Goal: Information Seeking & Learning: Learn about a topic

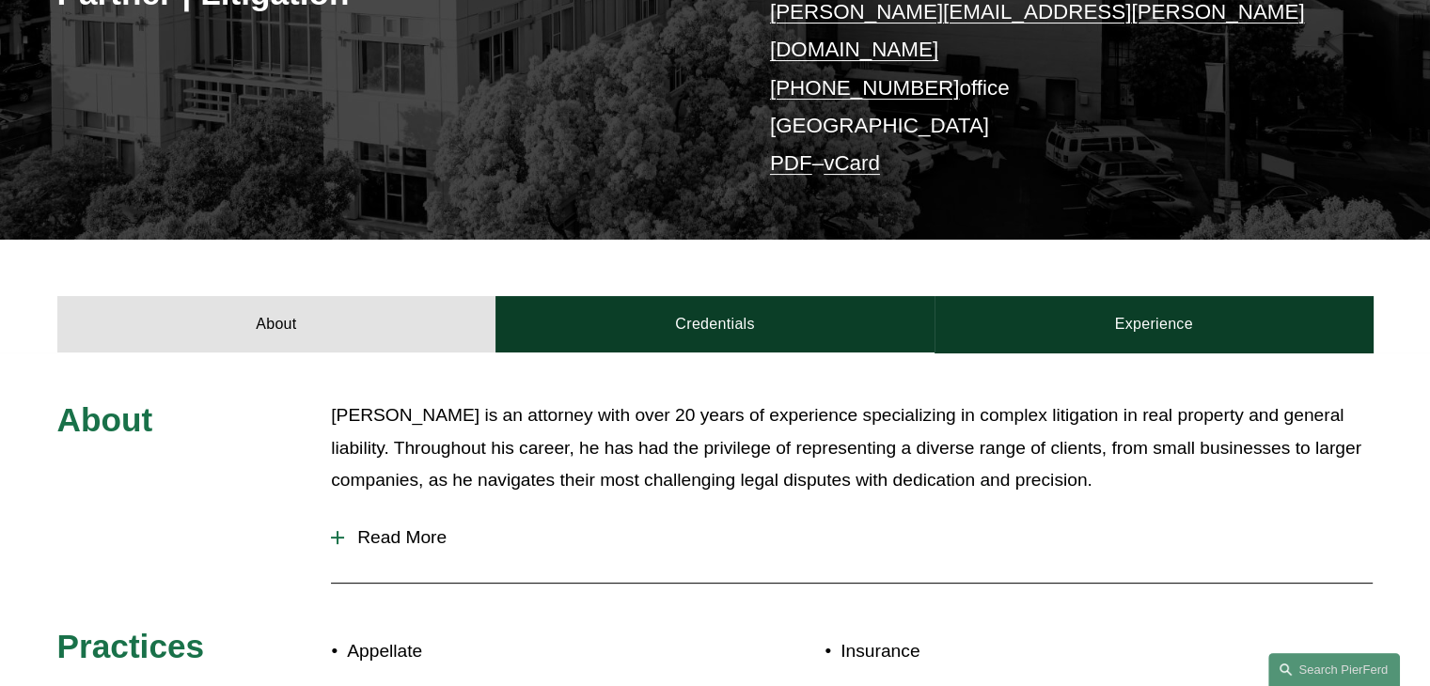
scroll to position [564, 0]
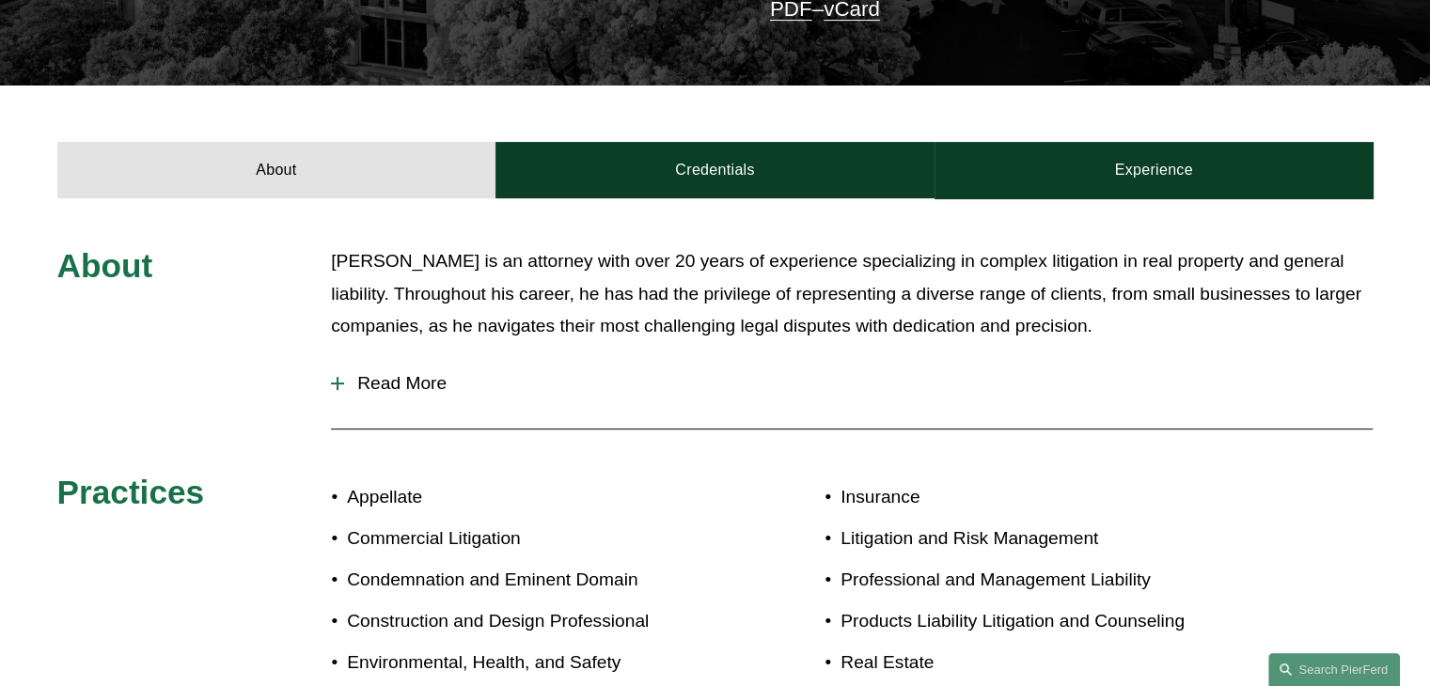
click at [403, 373] on span "Read More" at bounding box center [858, 383] width 1028 height 21
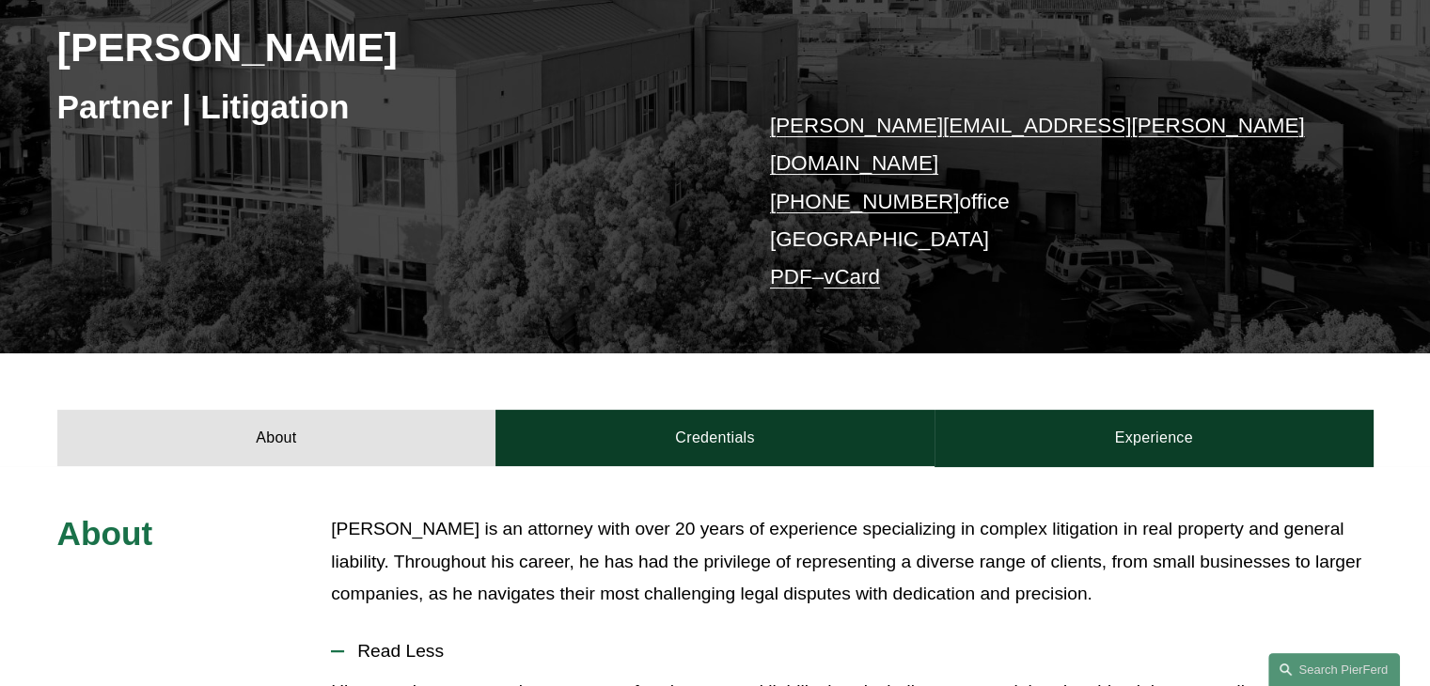
scroll to position [289, 0]
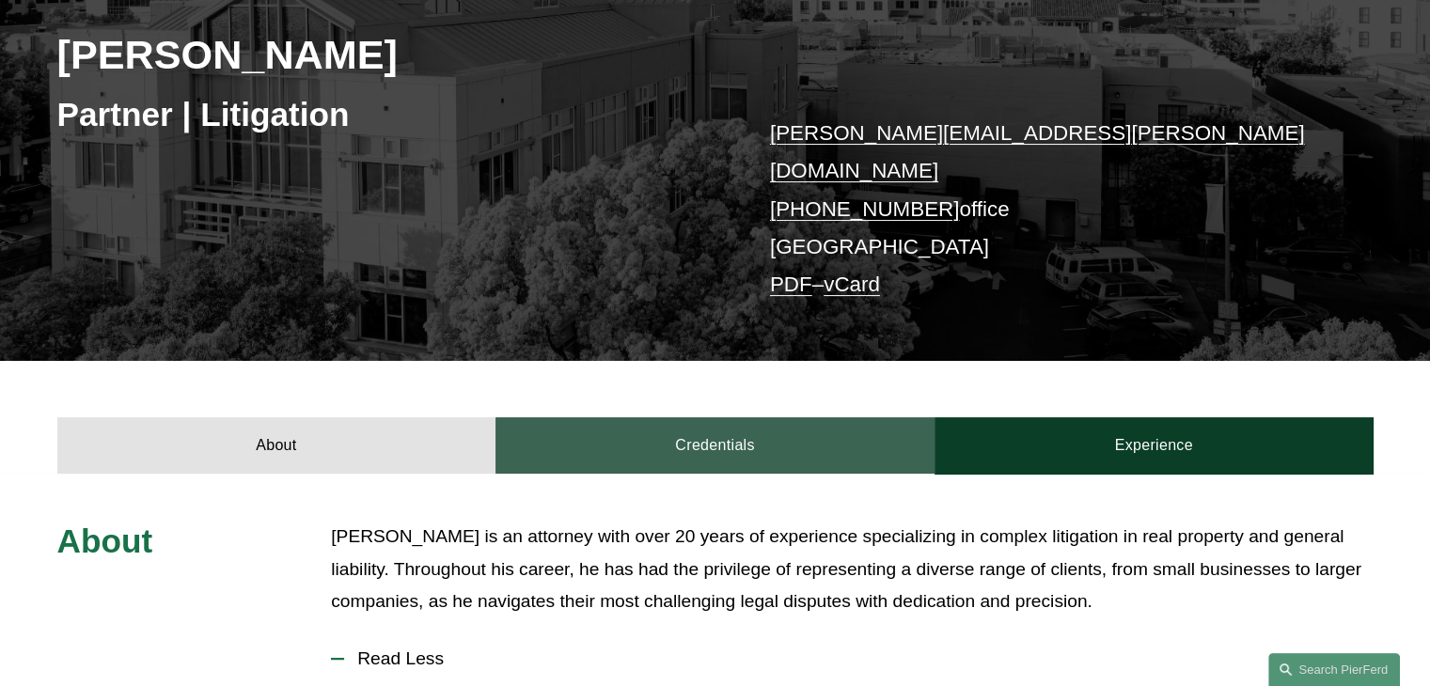
click at [719, 428] on link "Credentials" at bounding box center [714, 445] width 439 height 56
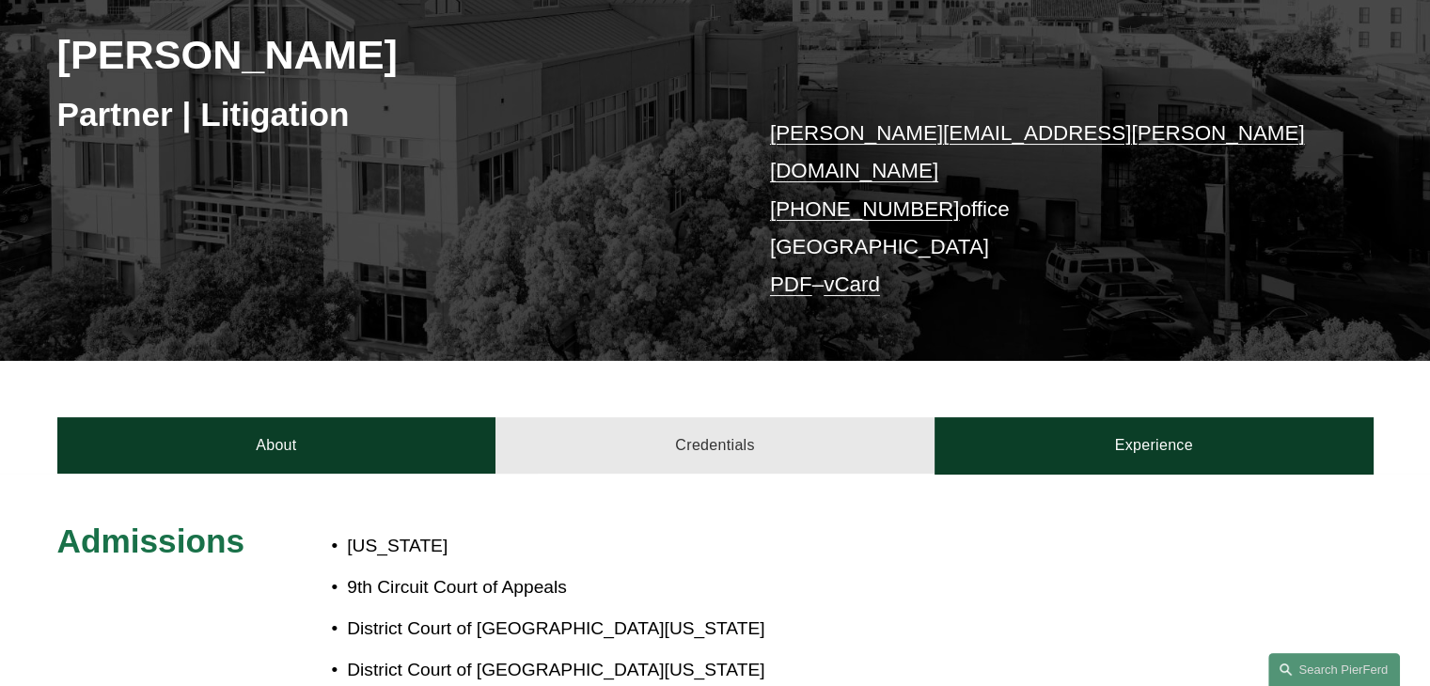
scroll to position [571, 0]
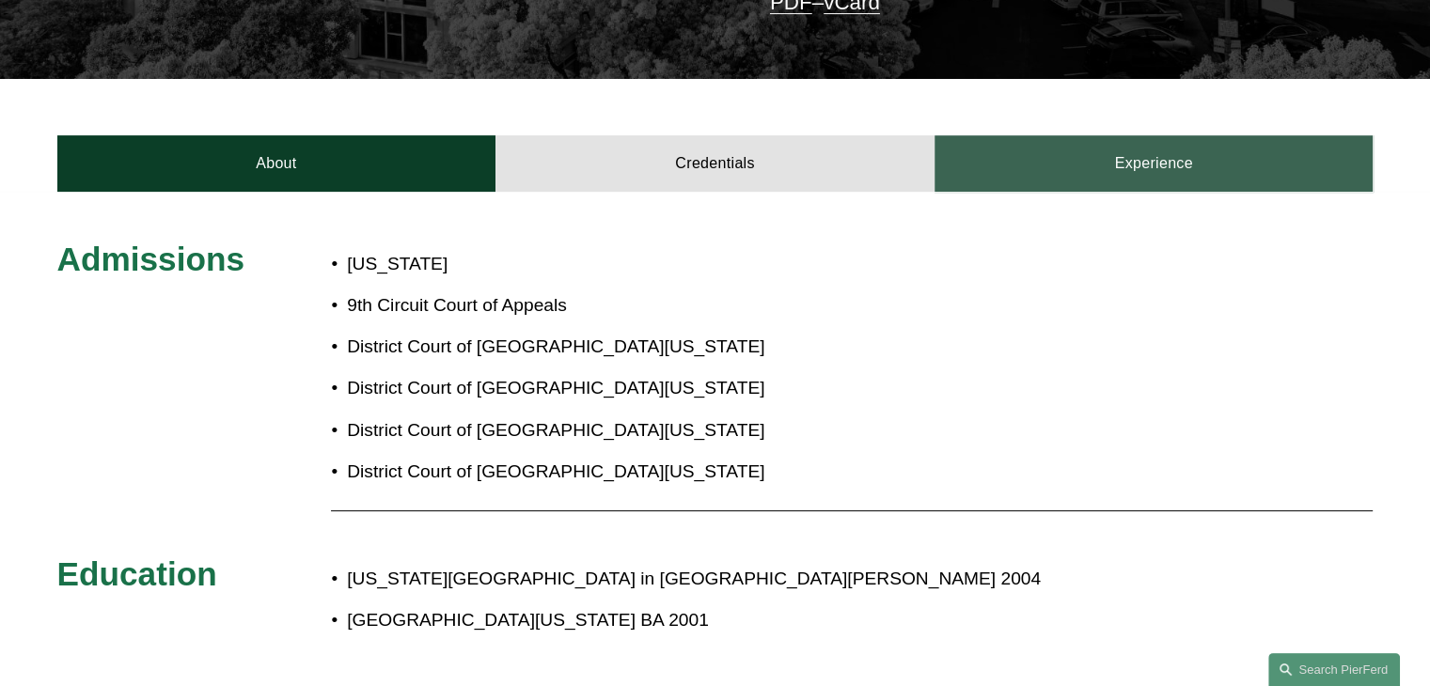
click at [1181, 141] on link "Experience" at bounding box center [1153, 163] width 439 height 56
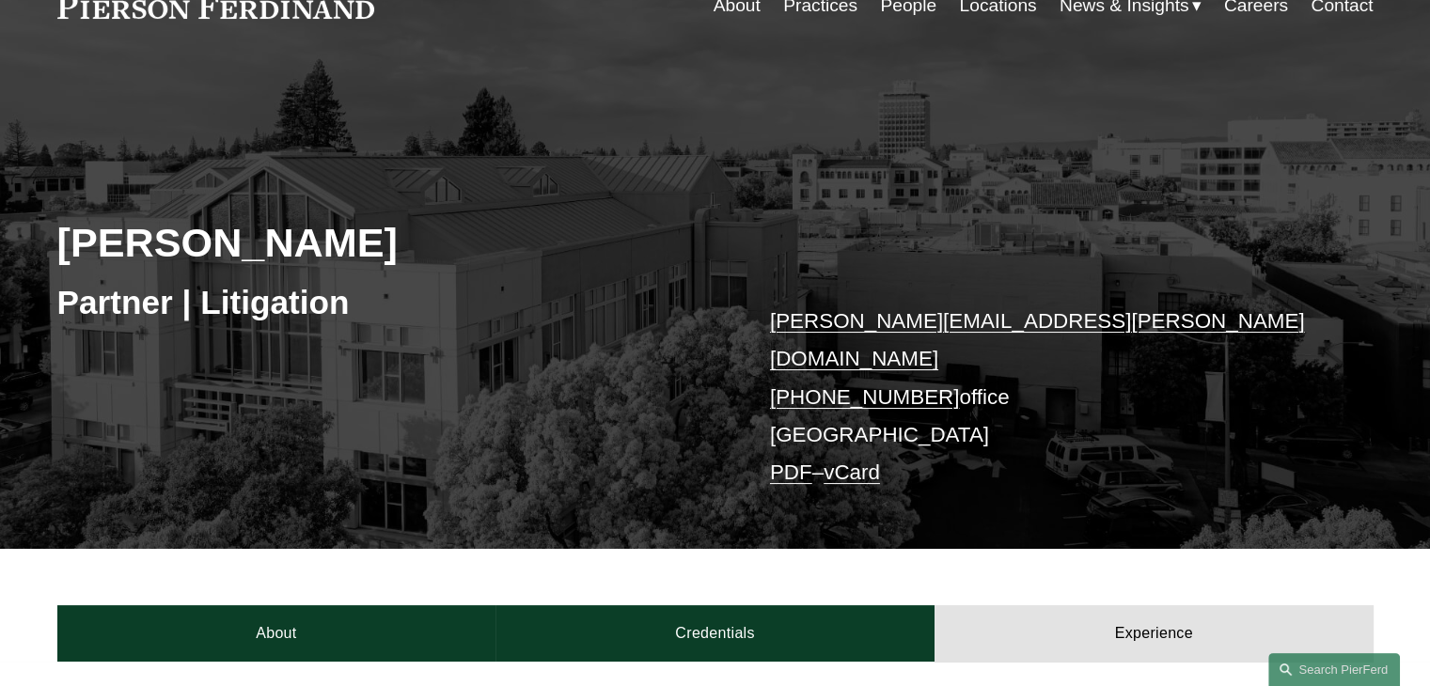
scroll to position [0, 0]
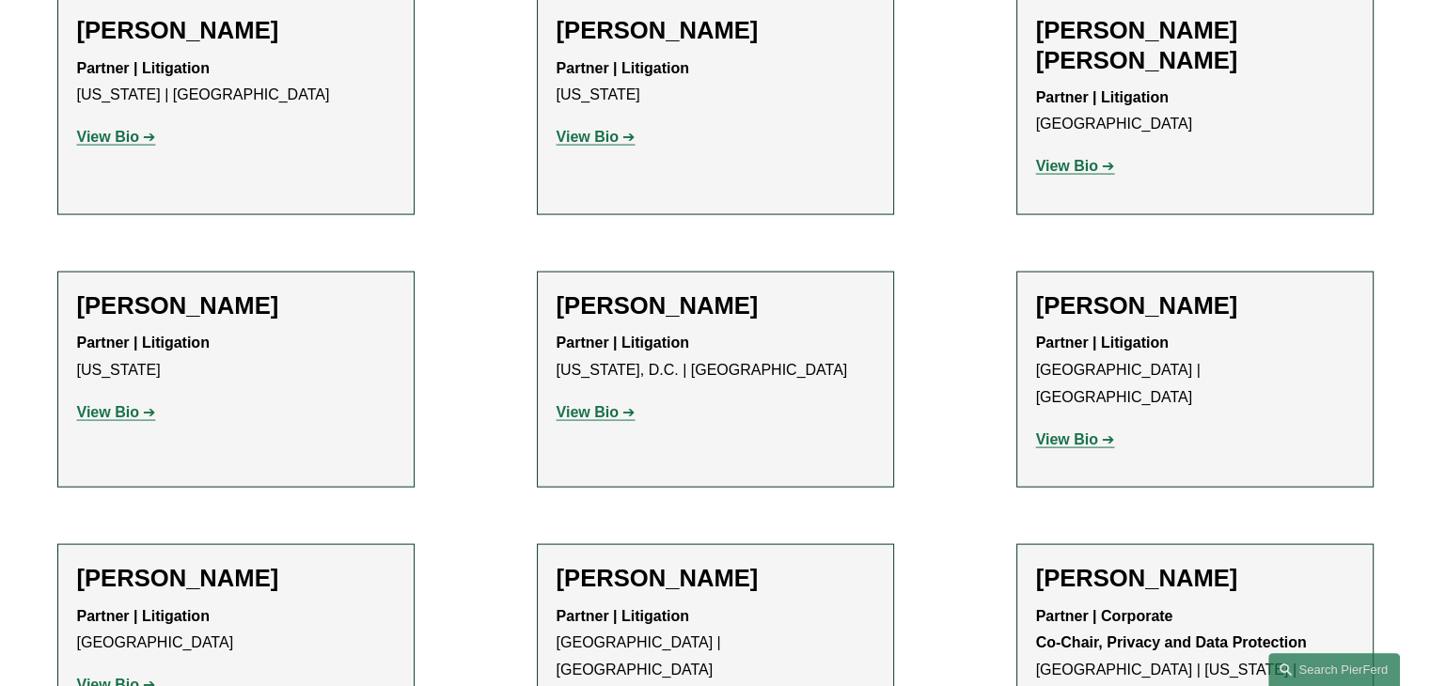
scroll to position [3674, 0]
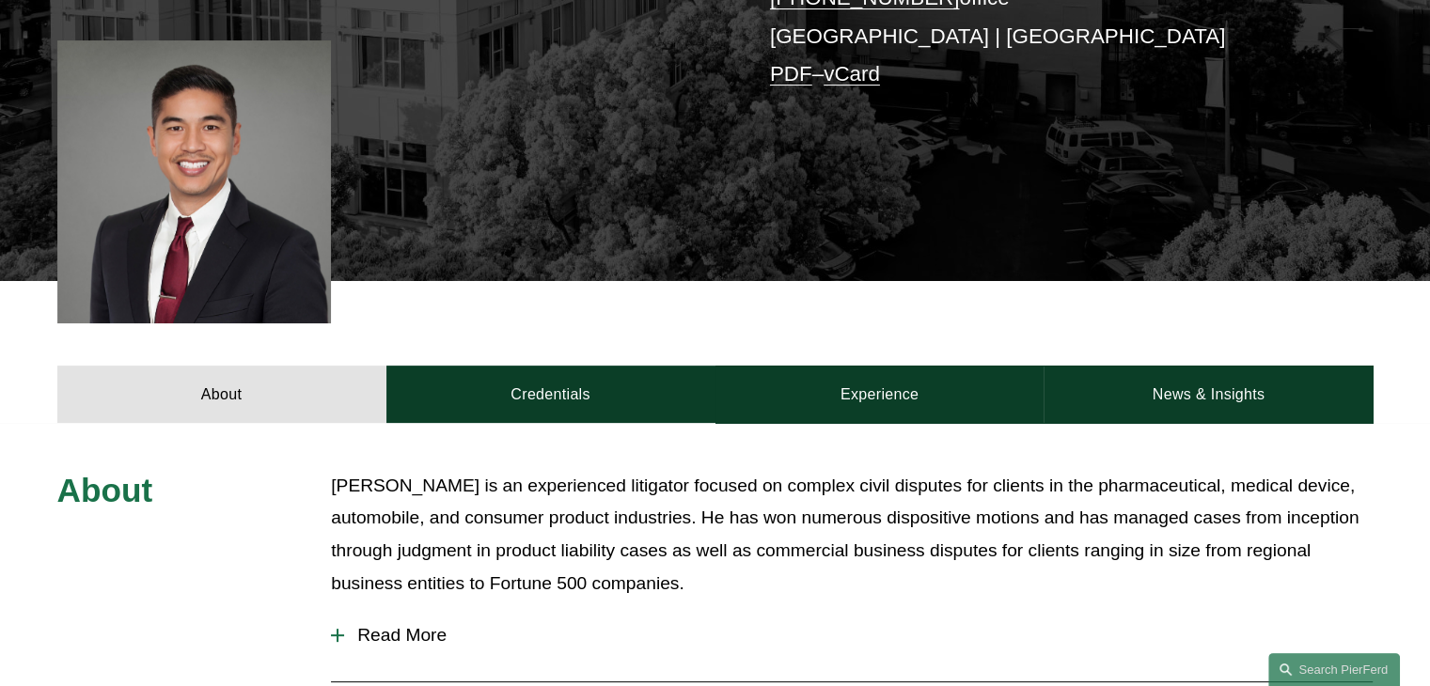
scroll to position [658, 0]
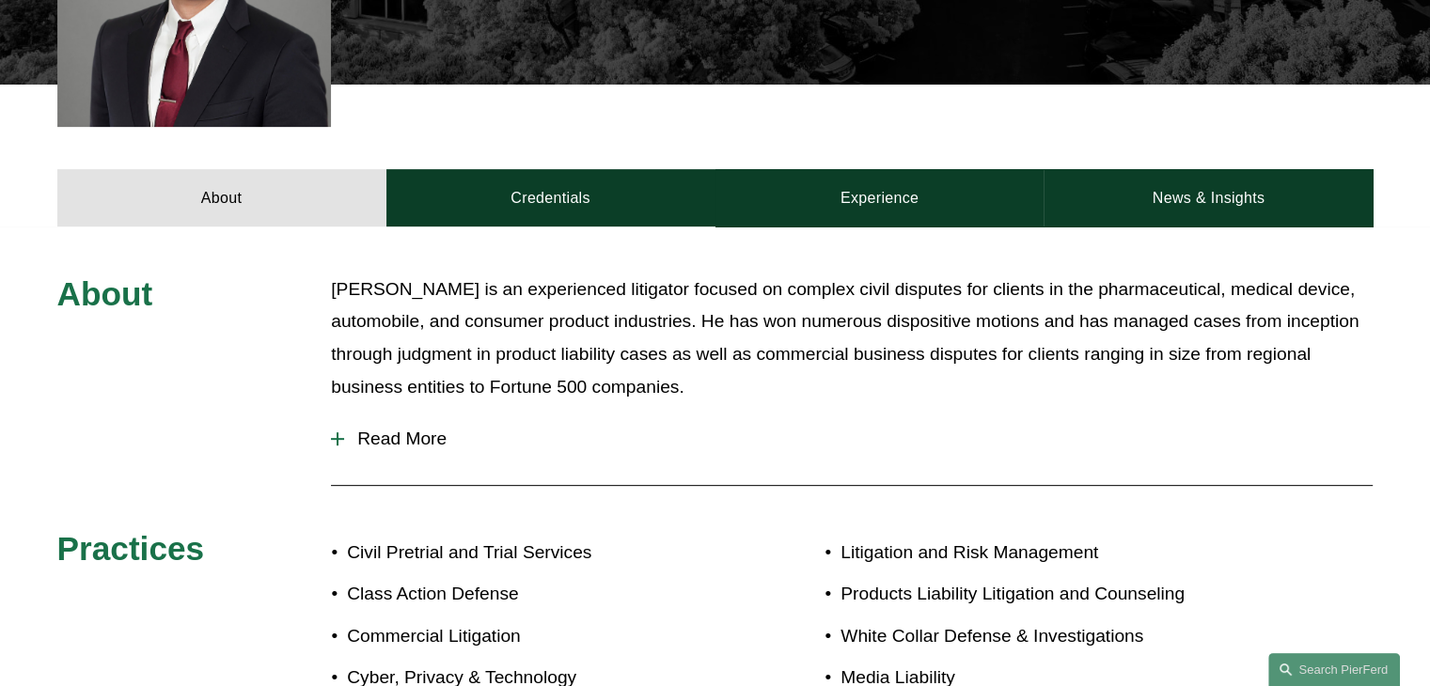
click at [403, 439] on span "Read More" at bounding box center [858, 439] width 1028 height 21
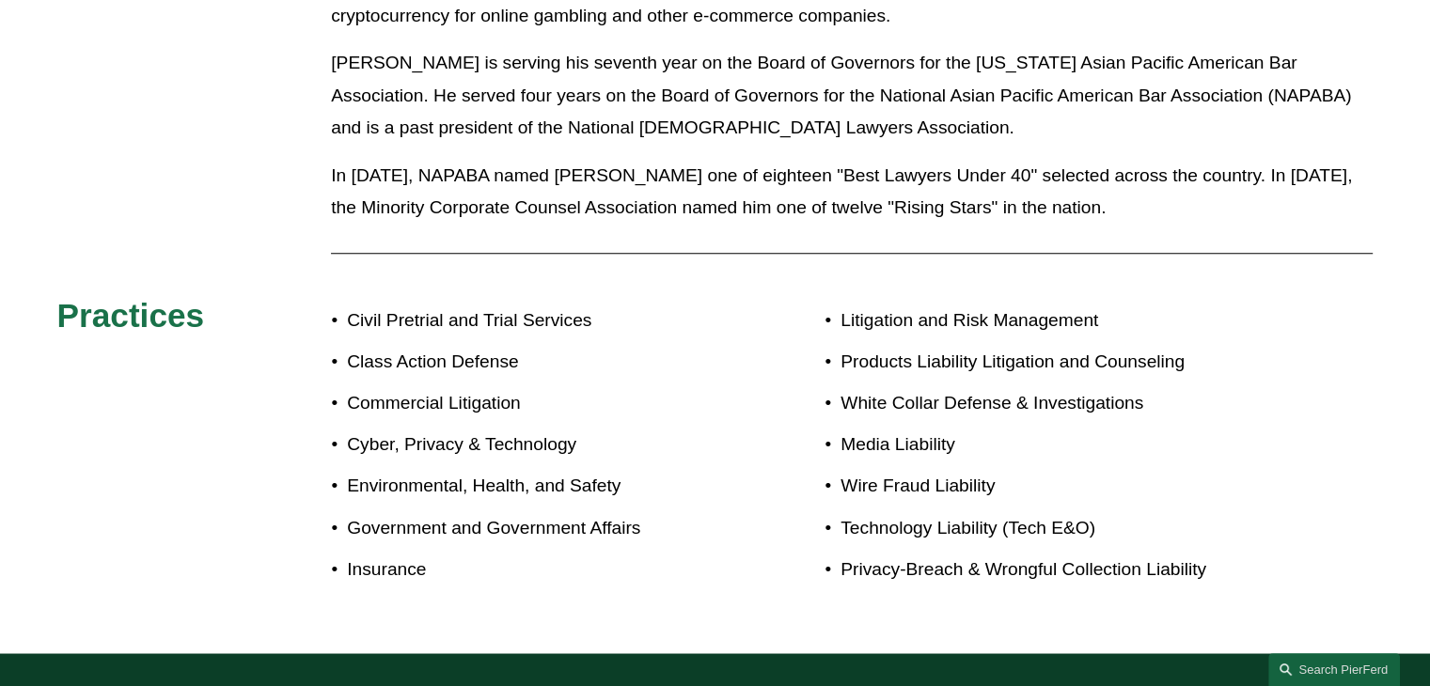
scroll to position [1517, 0]
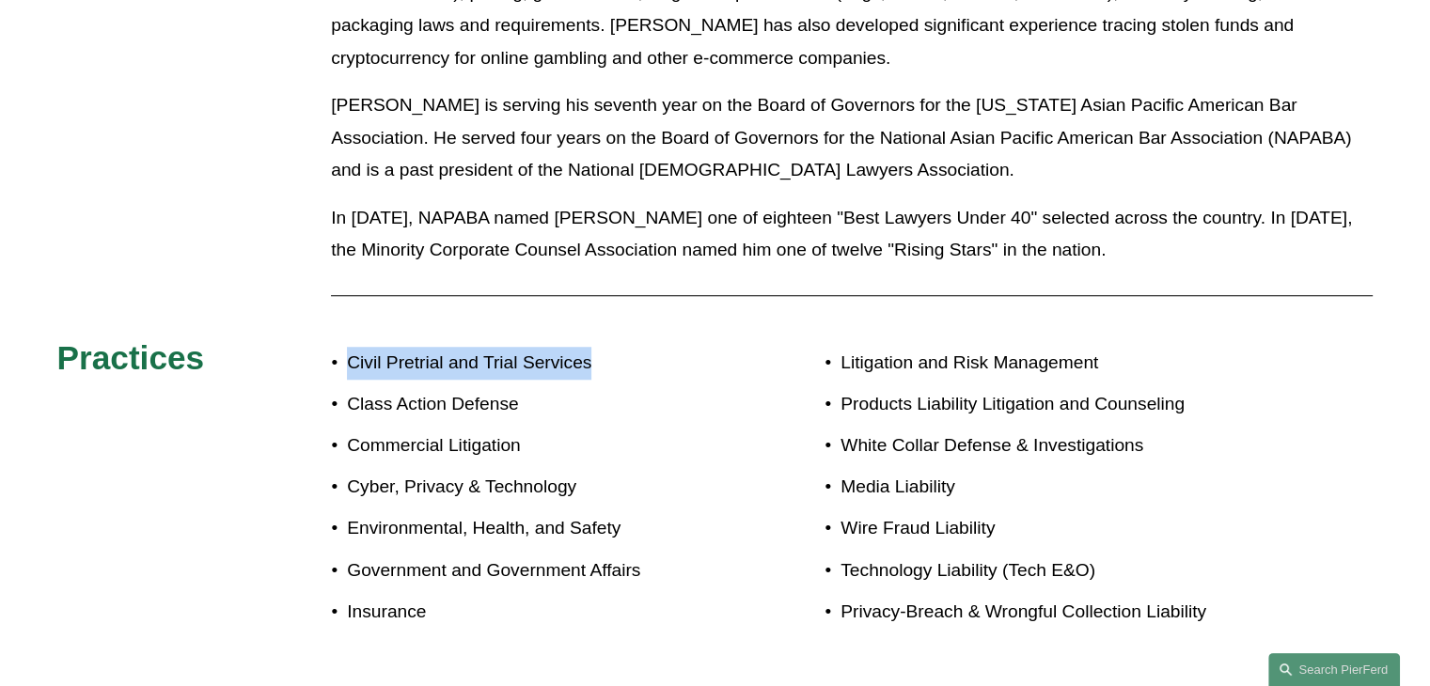
drag, startPoint x: 350, startPoint y: 328, endPoint x: 620, endPoint y: 336, distance: 270.9
click at [620, 347] on p "Civil Pretrial and Trial Services" at bounding box center [531, 363] width 368 height 33
copy p "Civil Pretrial and Trial Services"
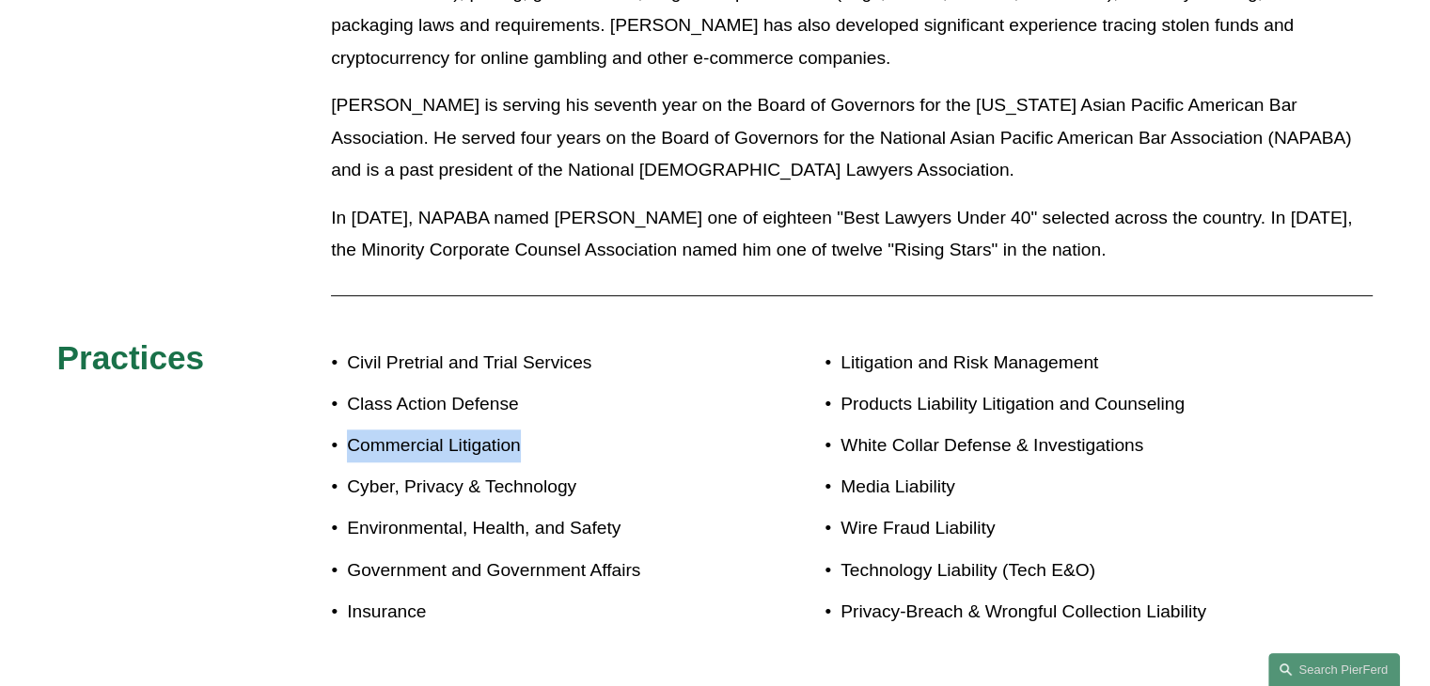
drag, startPoint x: 350, startPoint y: 413, endPoint x: 599, endPoint y: 412, distance: 249.1
click at [599, 430] on p "Commercial Litigation" at bounding box center [531, 446] width 368 height 33
copy p "Commercial Litigation"
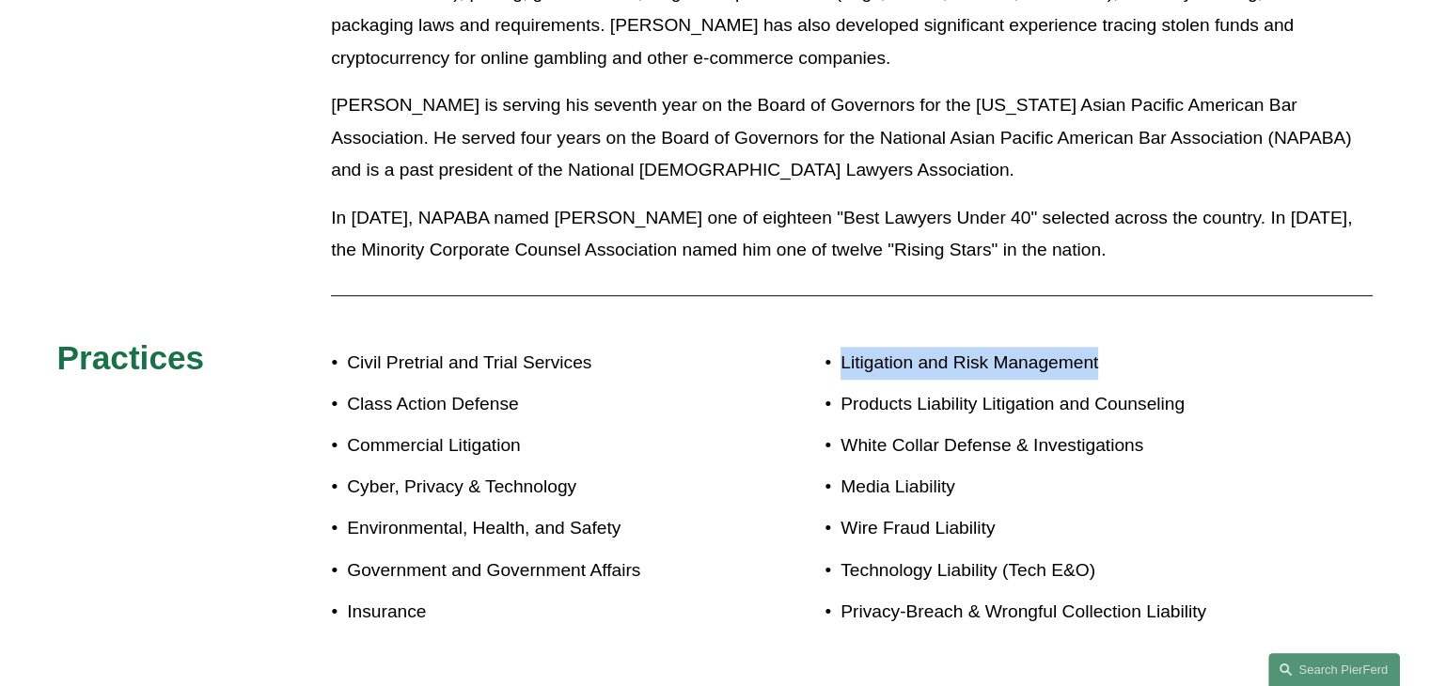
drag, startPoint x: 842, startPoint y: 336, endPoint x: 1103, endPoint y: 323, distance: 260.7
click at [1103, 347] on p "Litigation and Risk Management" at bounding box center [1051, 363] width 423 height 33
copy p "Litigation and Risk Management"
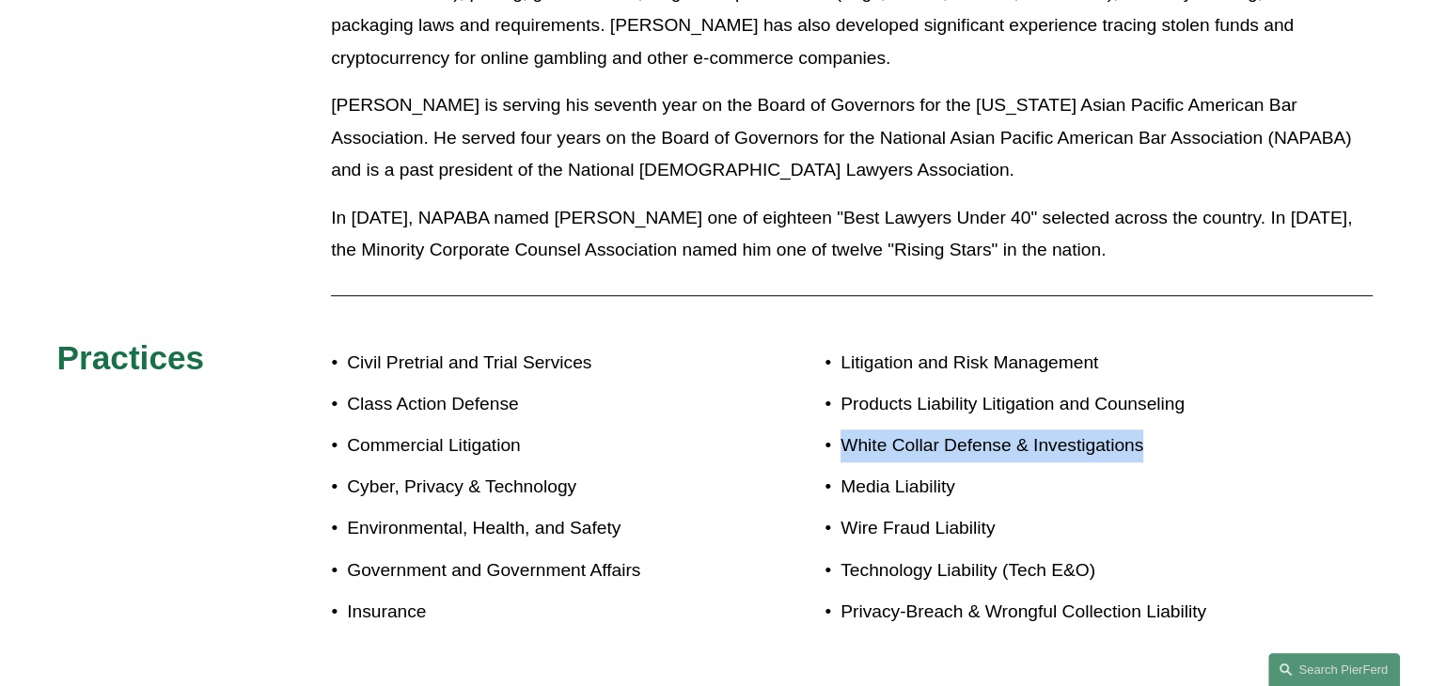
drag, startPoint x: 873, startPoint y: 416, endPoint x: 1149, endPoint y: 410, distance: 275.5
click at [1149, 430] on p "White Collar Defense & Investigations" at bounding box center [1051, 446] width 423 height 33
copy p "White Collar Defense & Investigations"
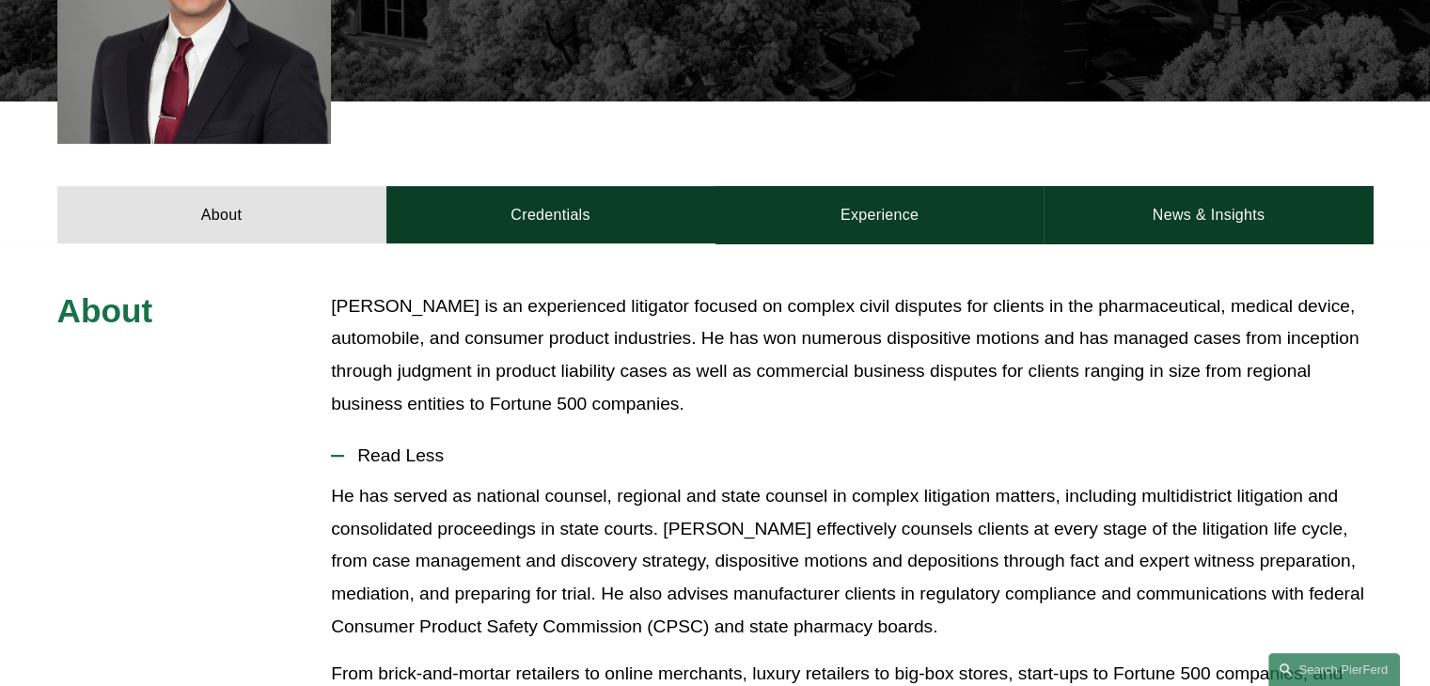
scroll to position [0, 0]
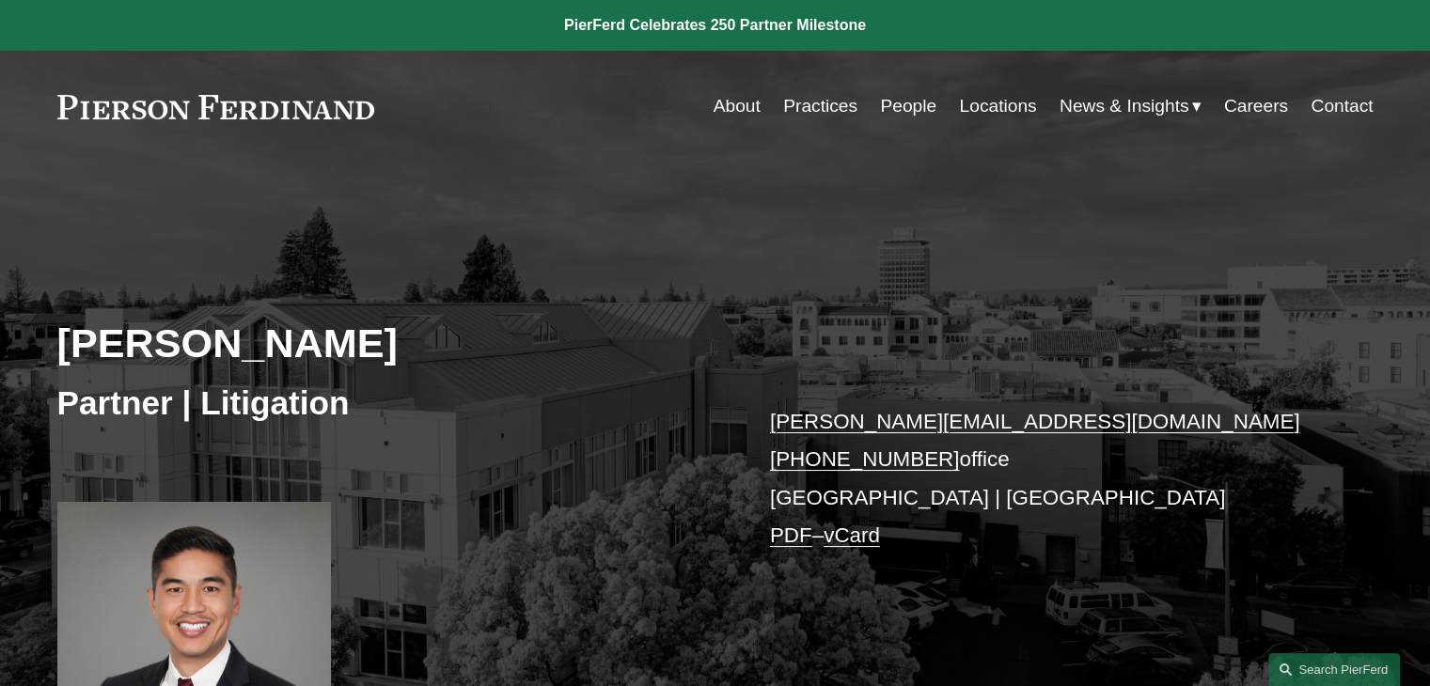
click at [805, 114] on link "Practices" at bounding box center [820, 106] width 74 height 36
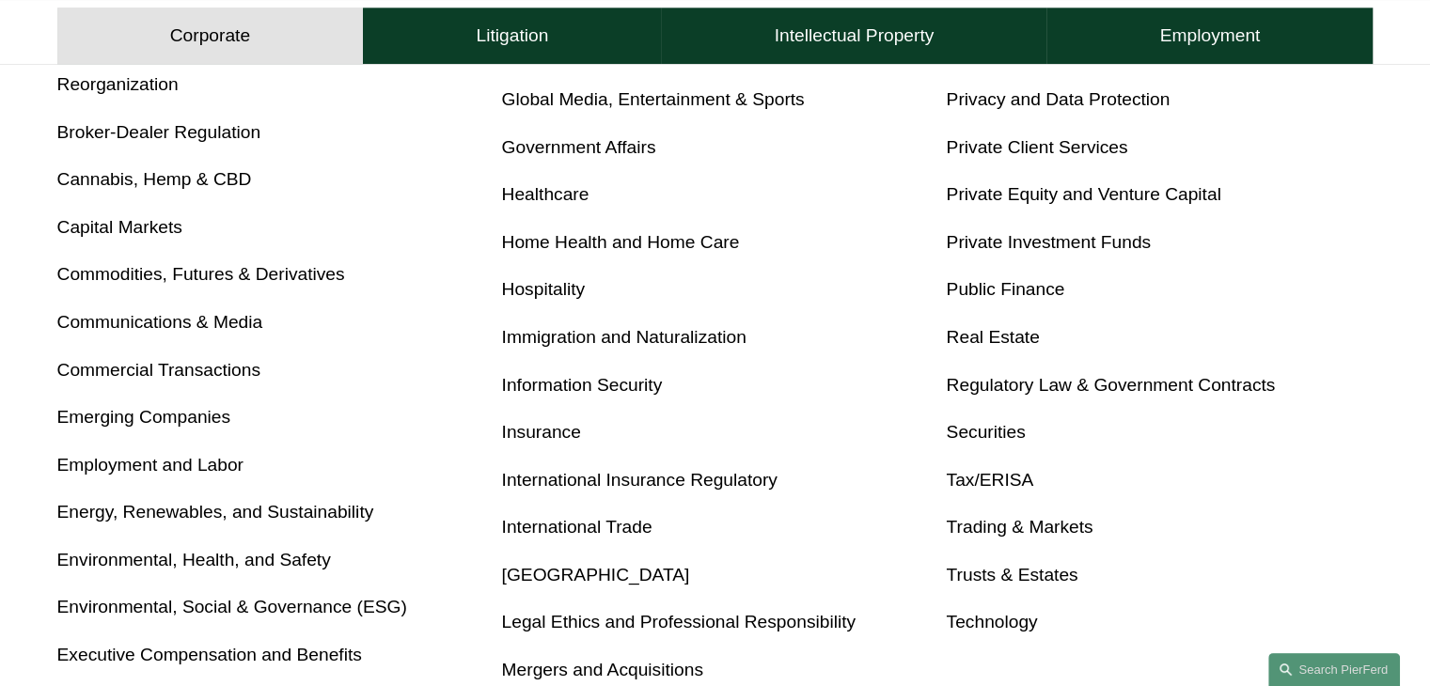
scroll to position [940, 0]
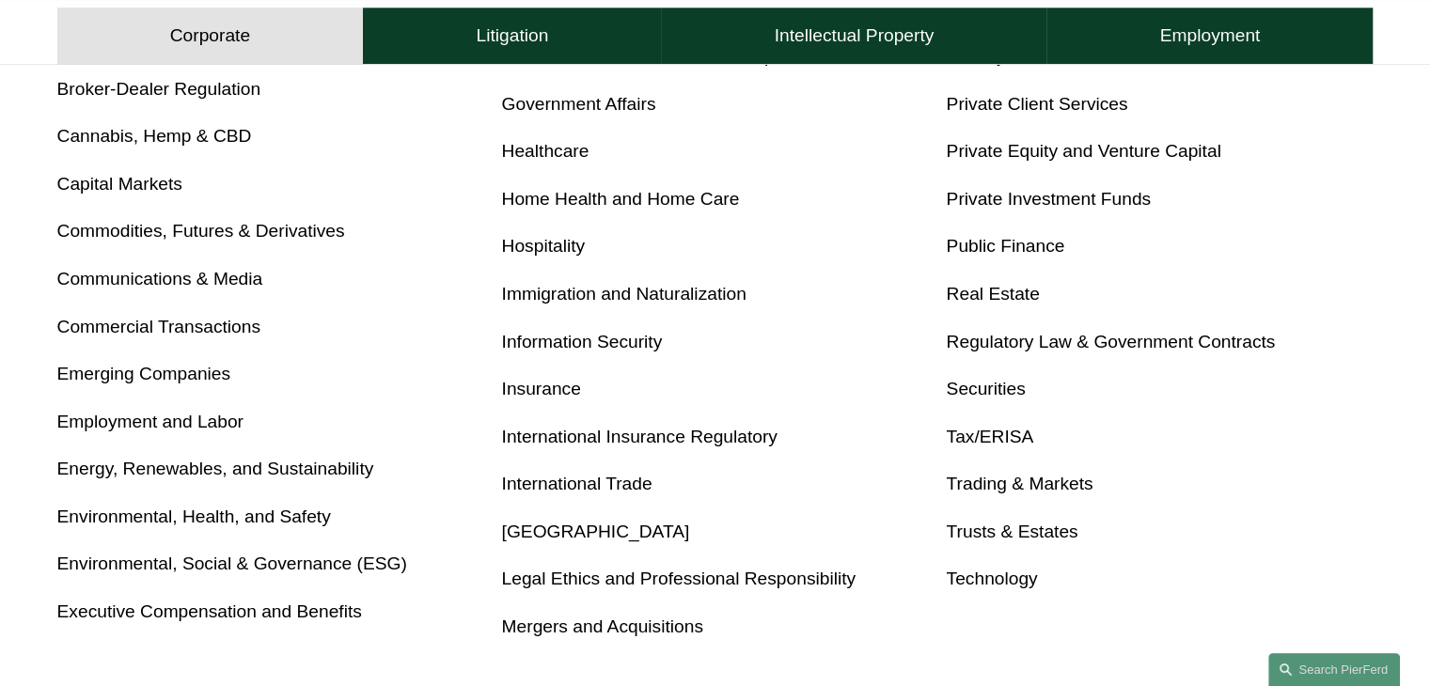
click at [1001, 393] on link "Securities" at bounding box center [985, 389] width 79 height 20
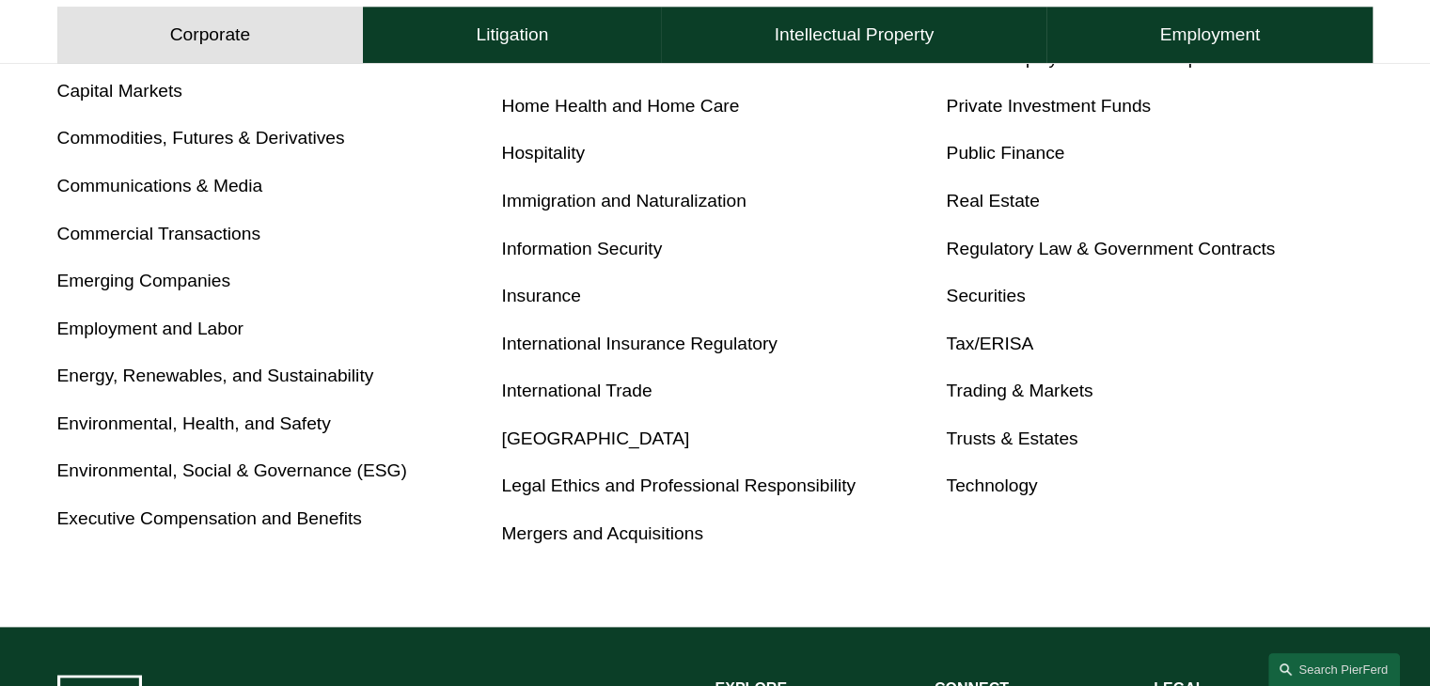
scroll to position [1034, 0]
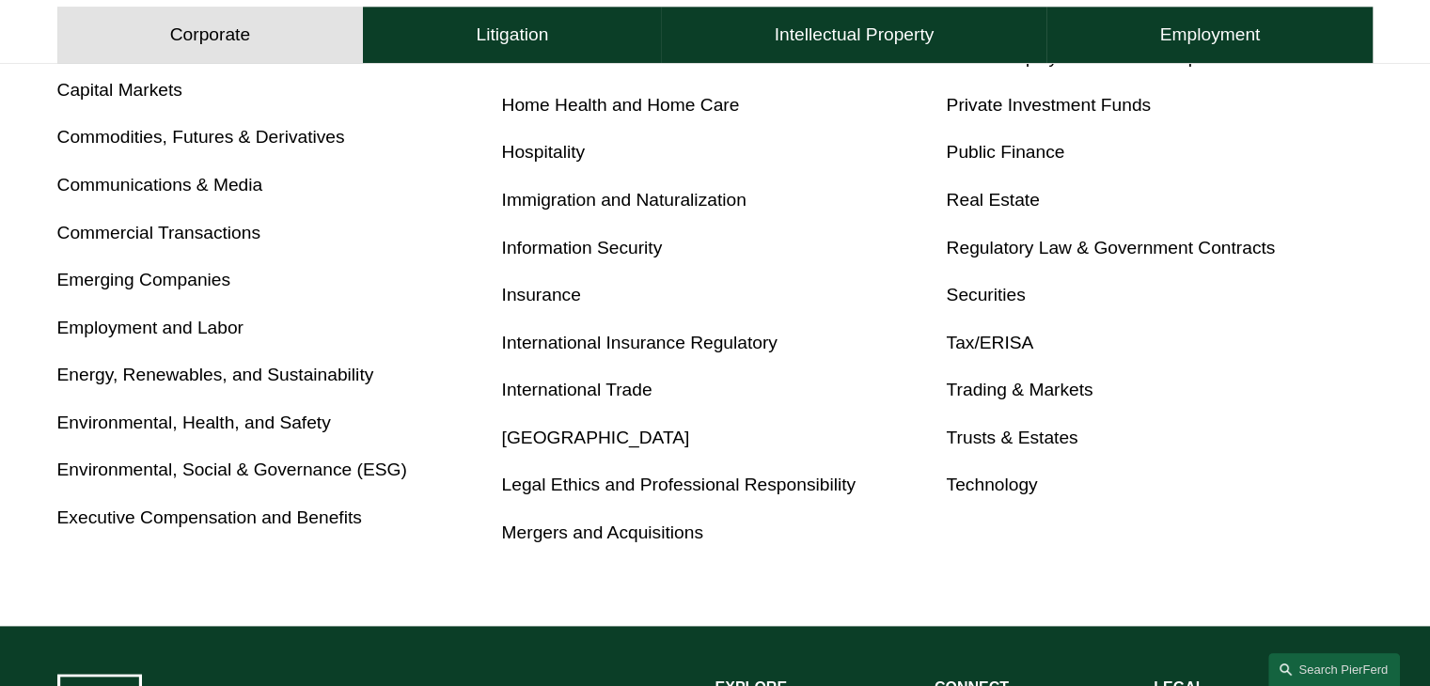
click at [624, 482] on link "Legal Ethics and Professional Responsibility" at bounding box center [679, 485] width 354 height 20
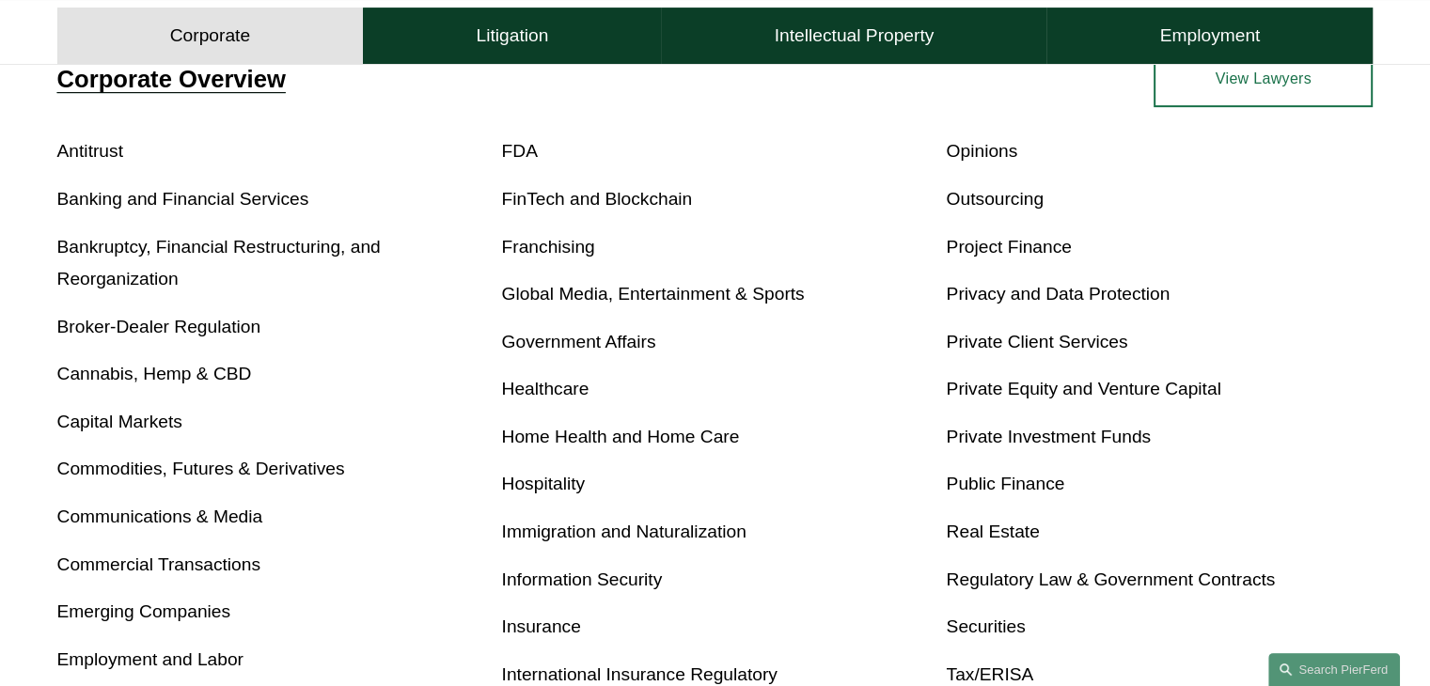
scroll to position [658, 0]
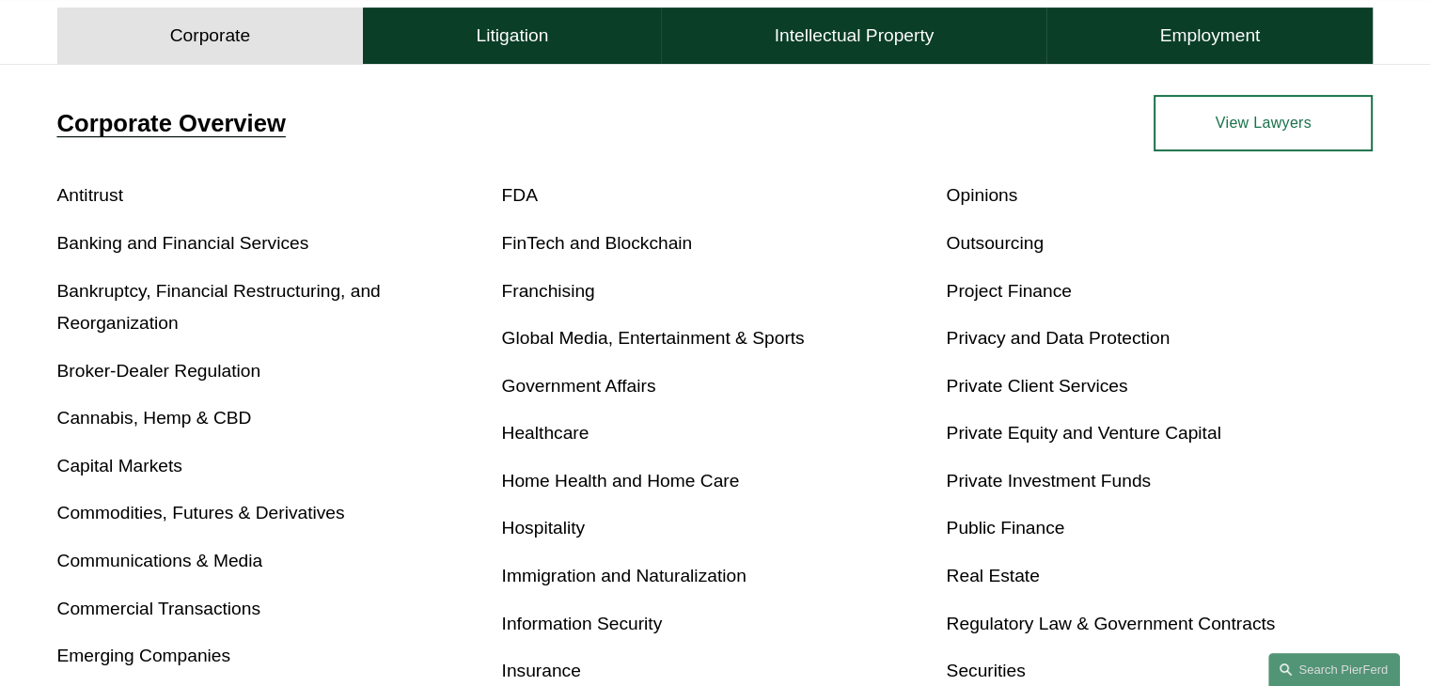
click at [959, 194] on link "Opinions" at bounding box center [981, 195] width 71 height 20
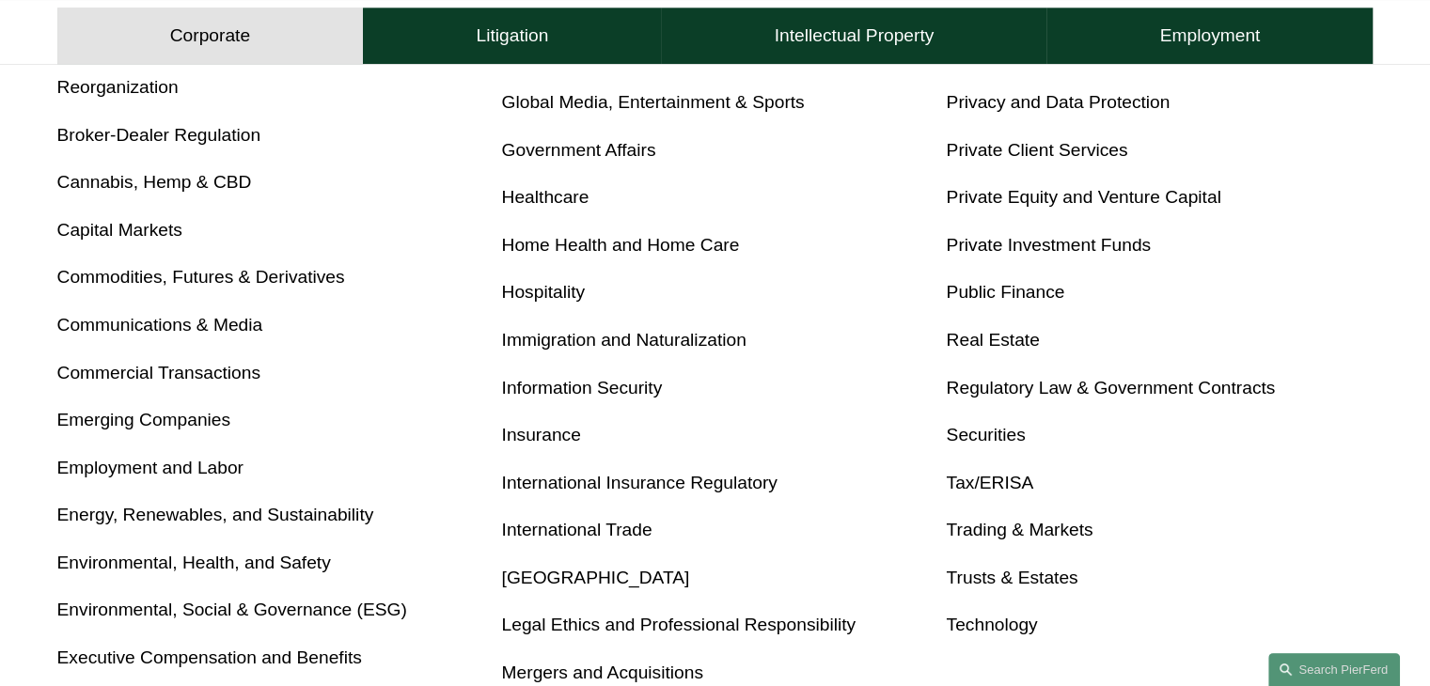
scroll to position [940, 0]
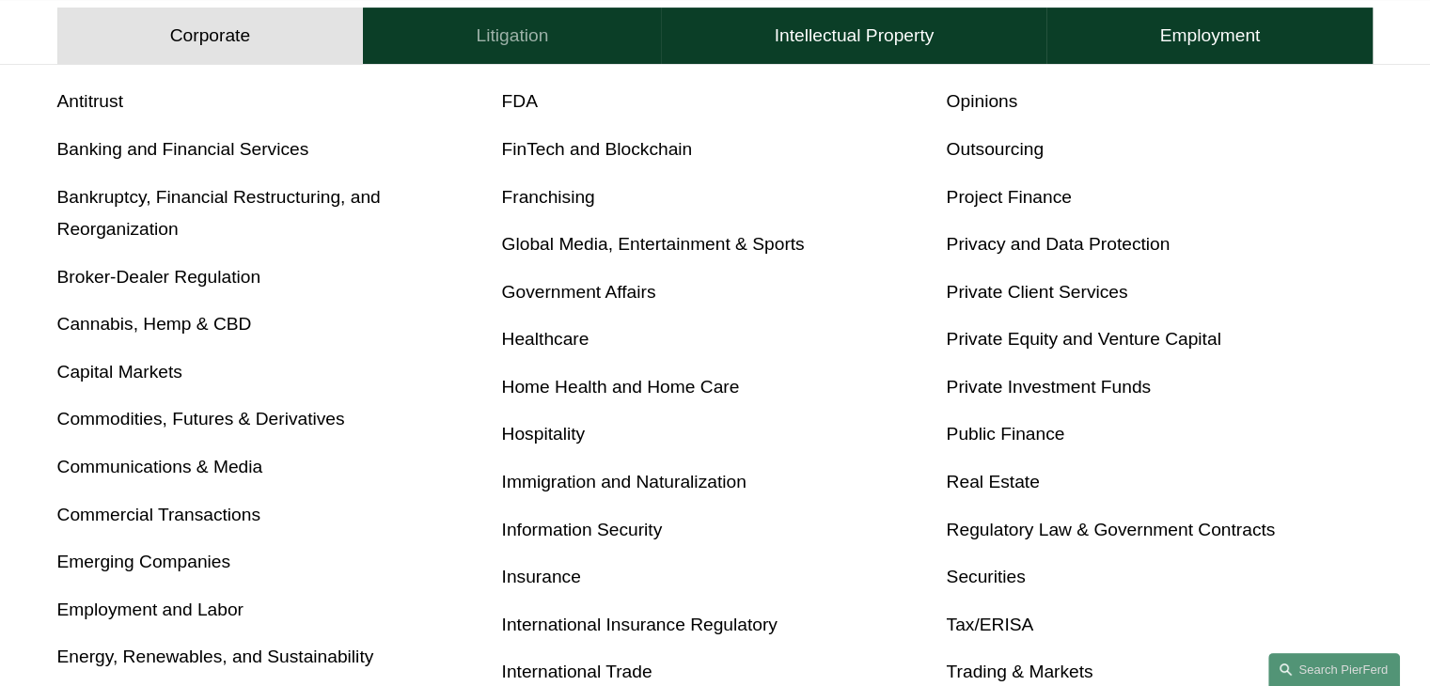
click at [580, 35] on button "Litigation" at bounding box center [512, 36] width 298 height 56
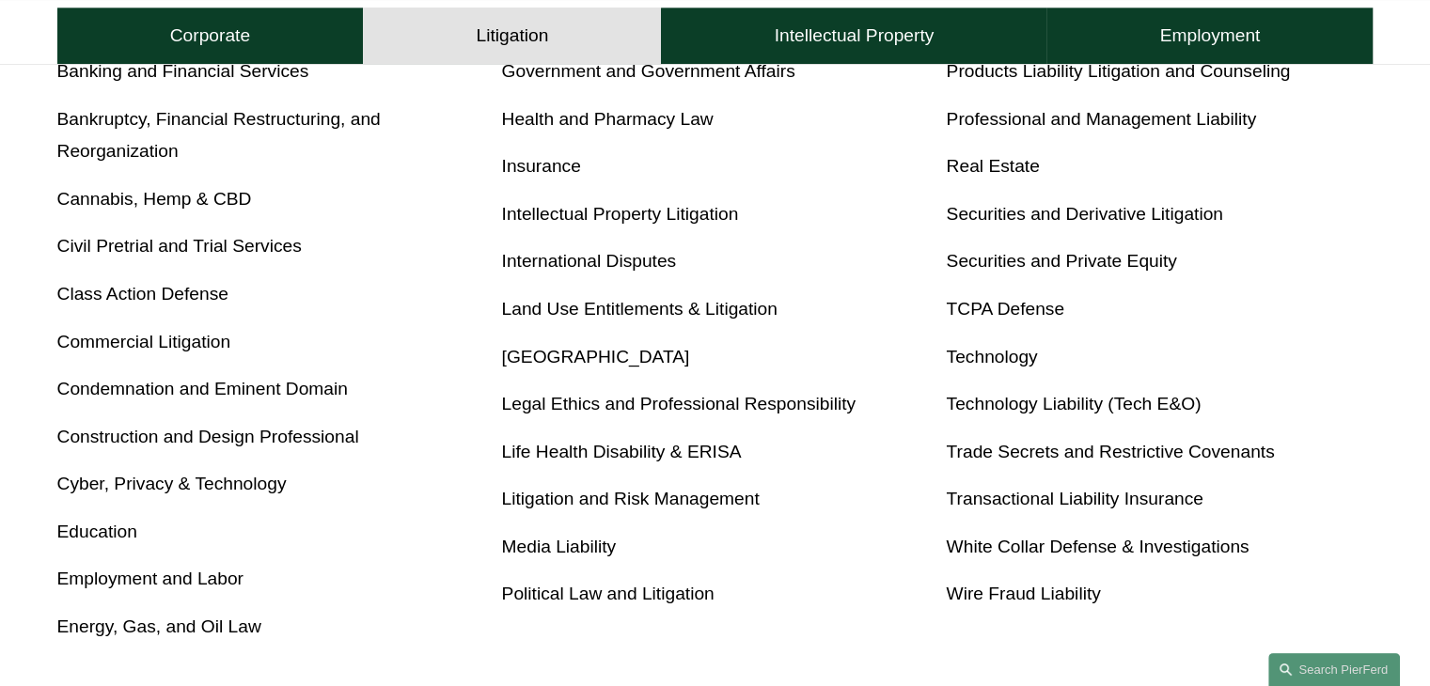
scroll to position [954, 0]
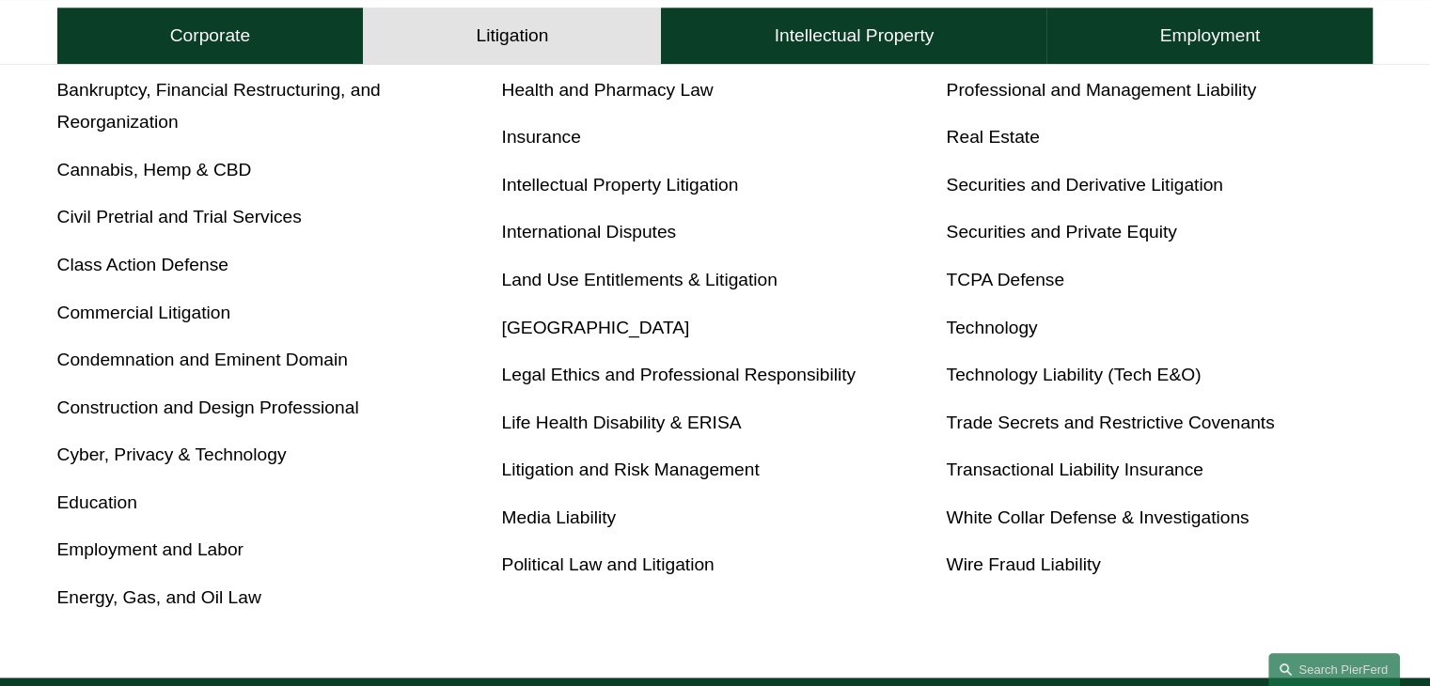
click at [105, 515] on p "Education" at bounding box center [270, 503] width 427 height 33
click at [106, 510] on link "Education" at bounding box center [97, 503] width 80 height 20
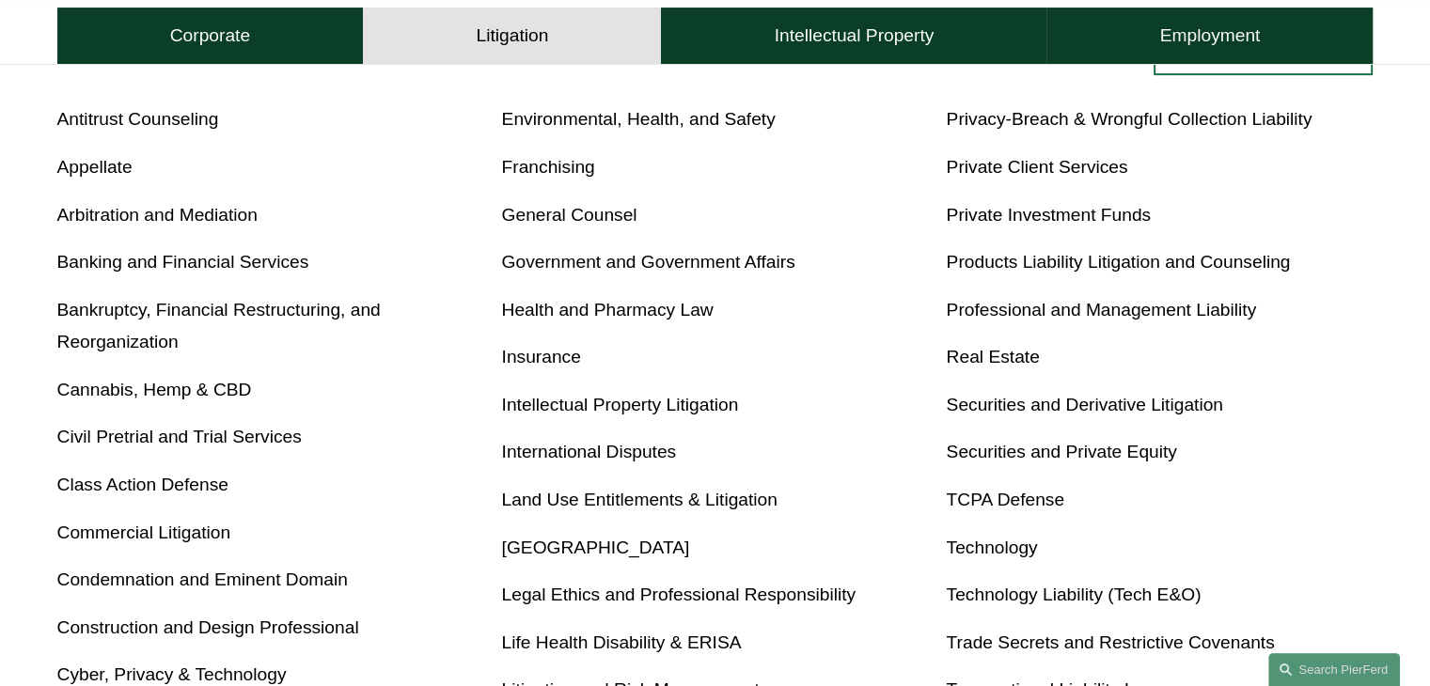
scroll to position [766, 0]
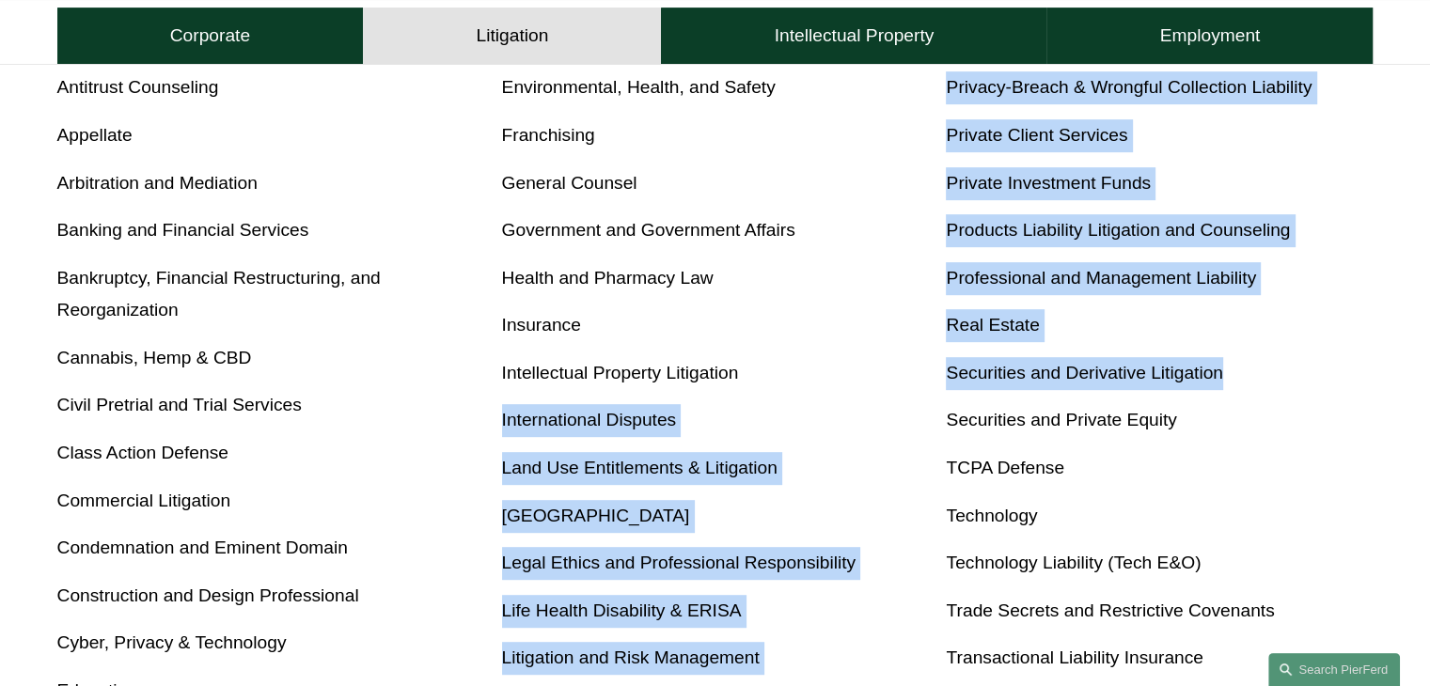
drag, startPoint x: 1244, startPoint y: 375, endPoint x: 936, endPoint y: 385, distance: 307.6
click at [936, 385] on div "Antitrust Counseling Appellate Arbitration and Mediation Banking and Financial …" at bounding box center [715, 436] width 1316 height 730
copy div "International Disputes Land Use Entitlements & Litigation Latin America Legal E…"
click at [1282, 388] on p "Securities and Derivative Litigation" at bounding box center [1159, 373] width 427 height 33
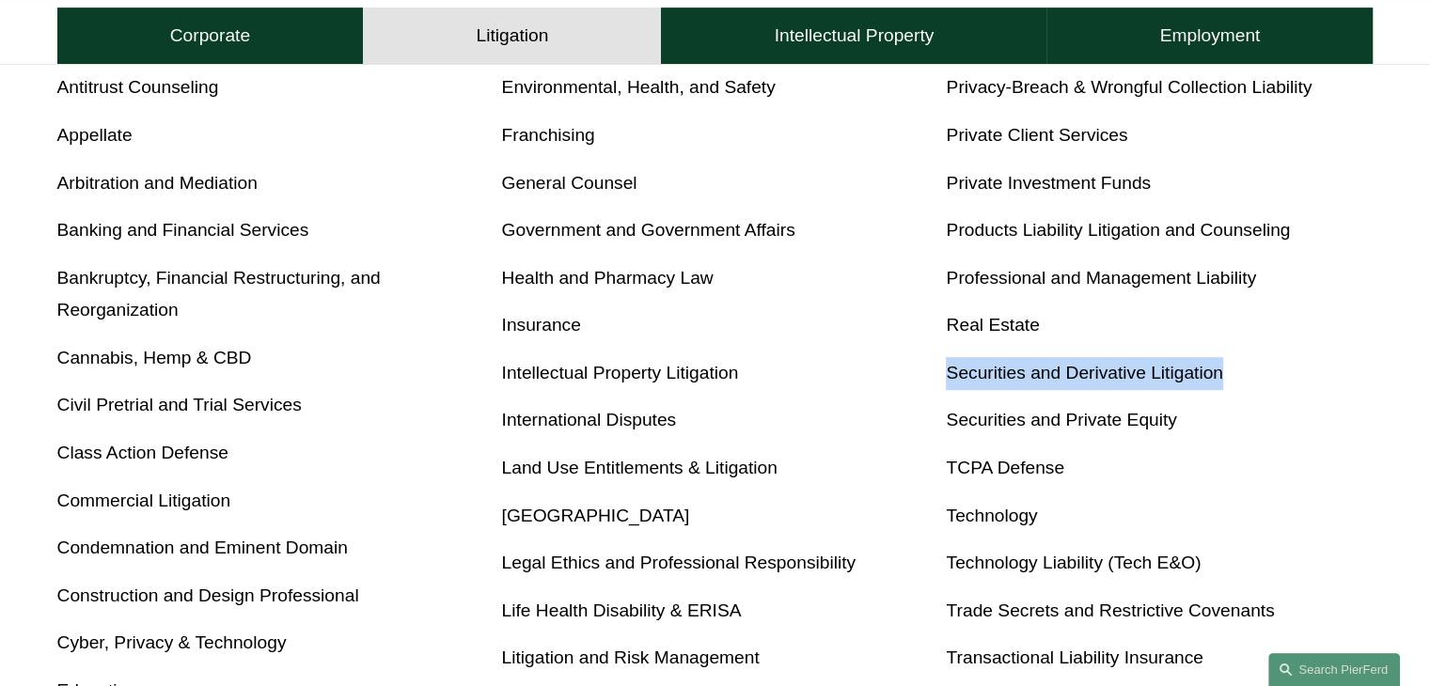
drag, startPoint x: 1147, startPoint y: 377, endPoint x: 949, endPoint y: 379, distance: 198.4
click at [949, 379] on p "Securities and Derivative Litigation" at bounding box center [1159, 373] width 427 height 33
copy link "Securities and Derivative Litigation"
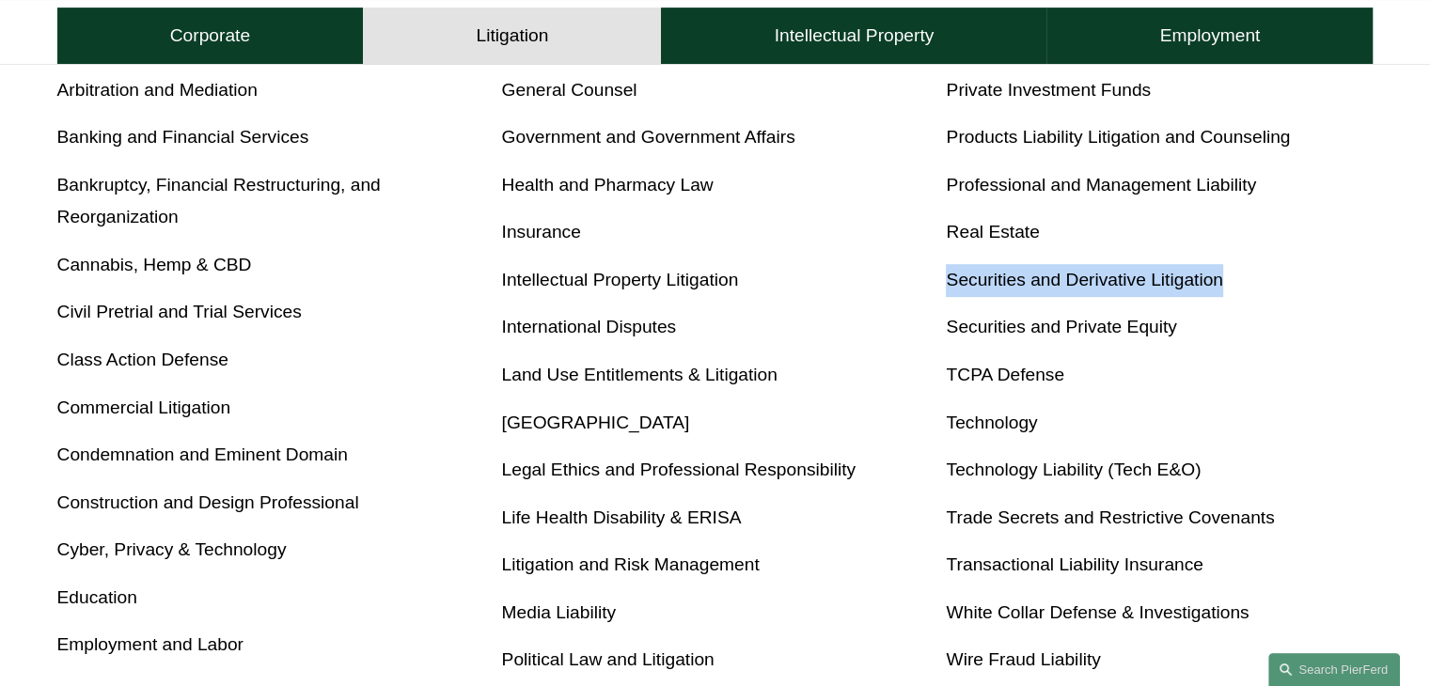
scroll to position [860, 0]
click at [1282, 335] on p "Securities and Private Equity" at bounding box center [1159, 326] width 427 height 33
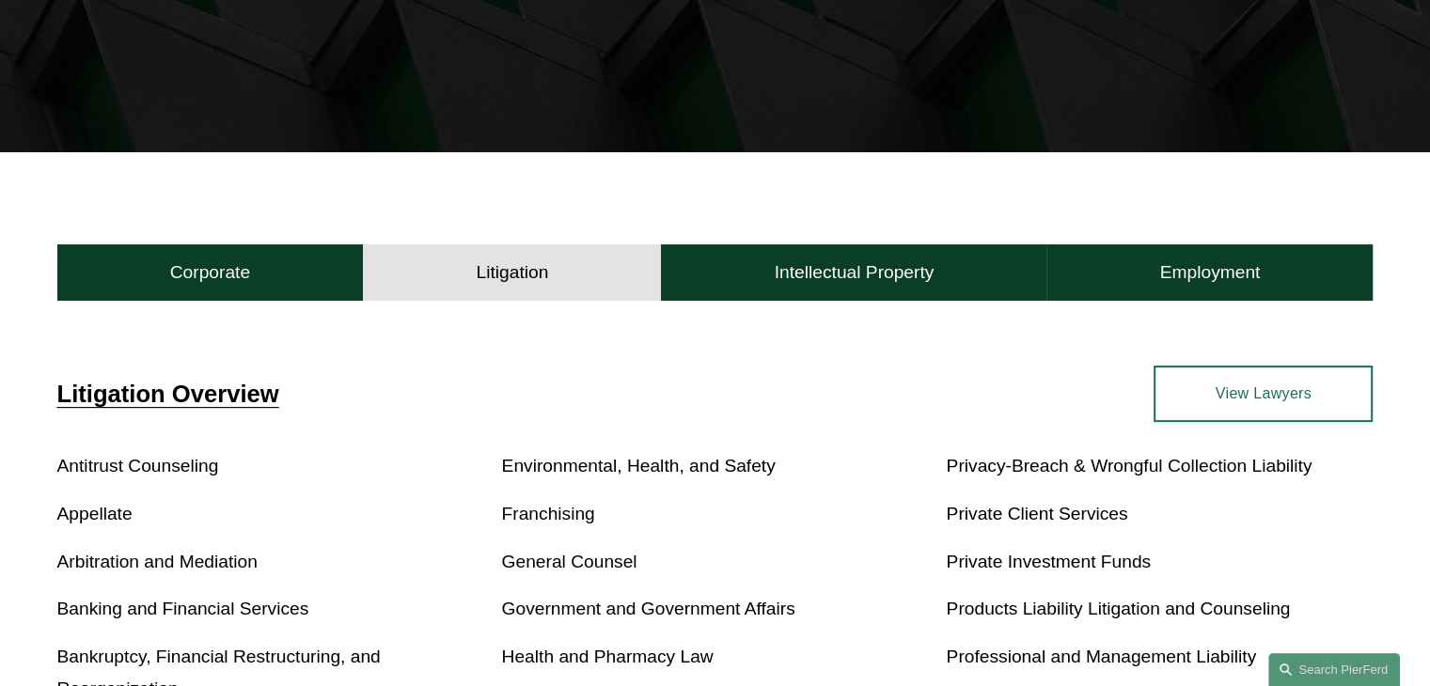
scroll to position [484, 0]
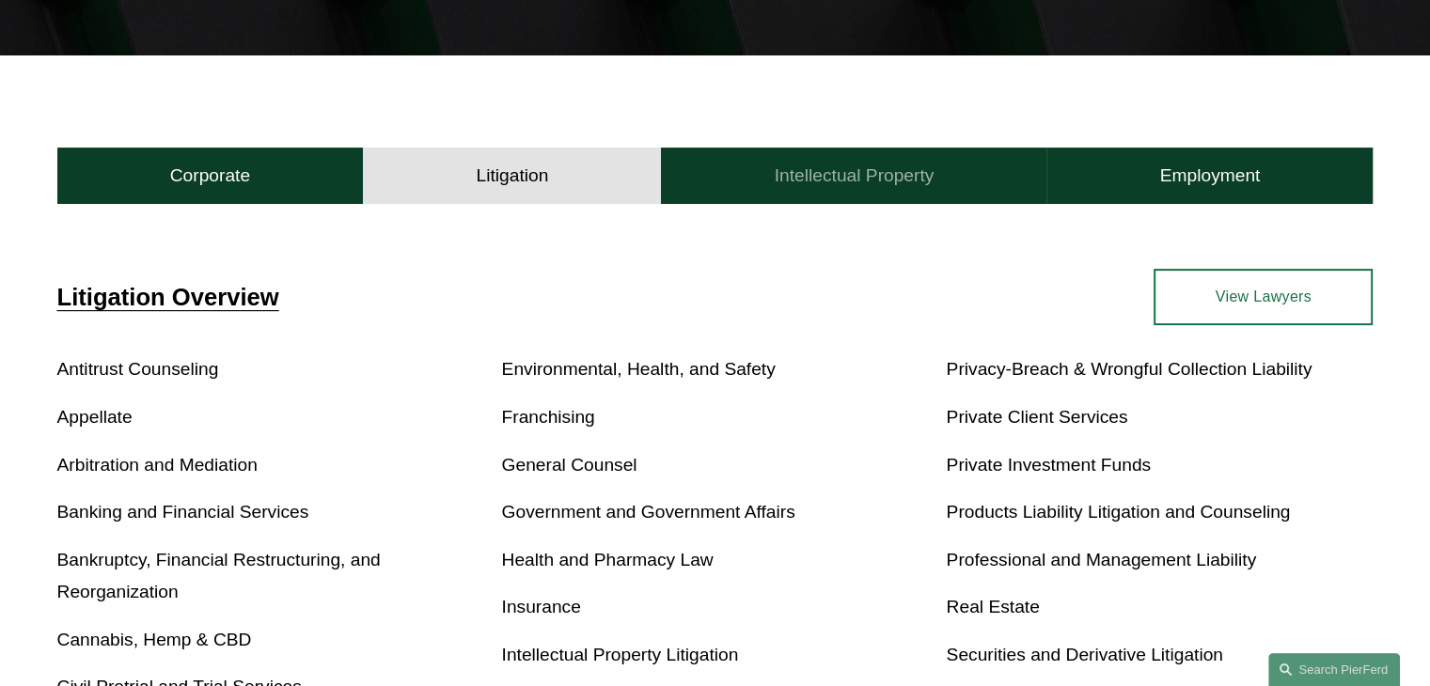
click at [861, 193] on button "Intellectual Property" at bounding box center [853, 176] width 385 height 56
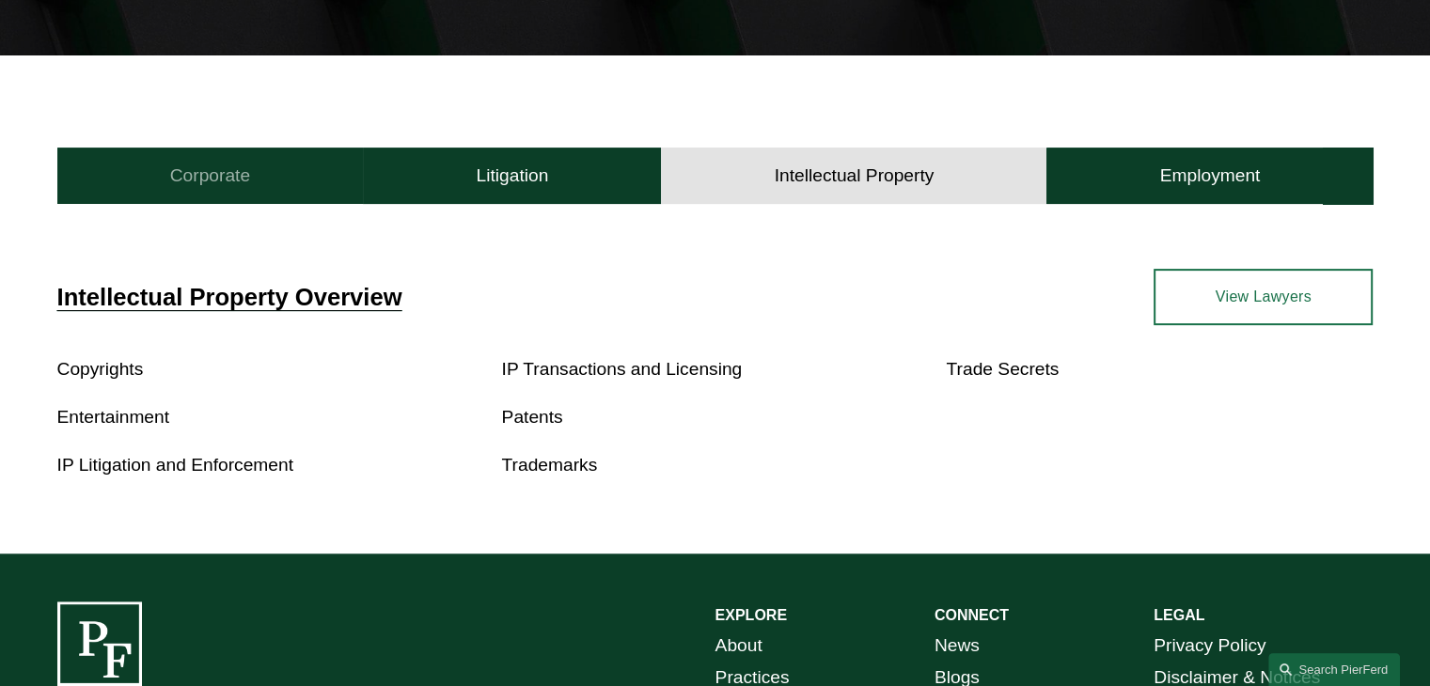
click at [290, 183] on button "Corporate" at bounding box center [210, 176] width 306 height 56
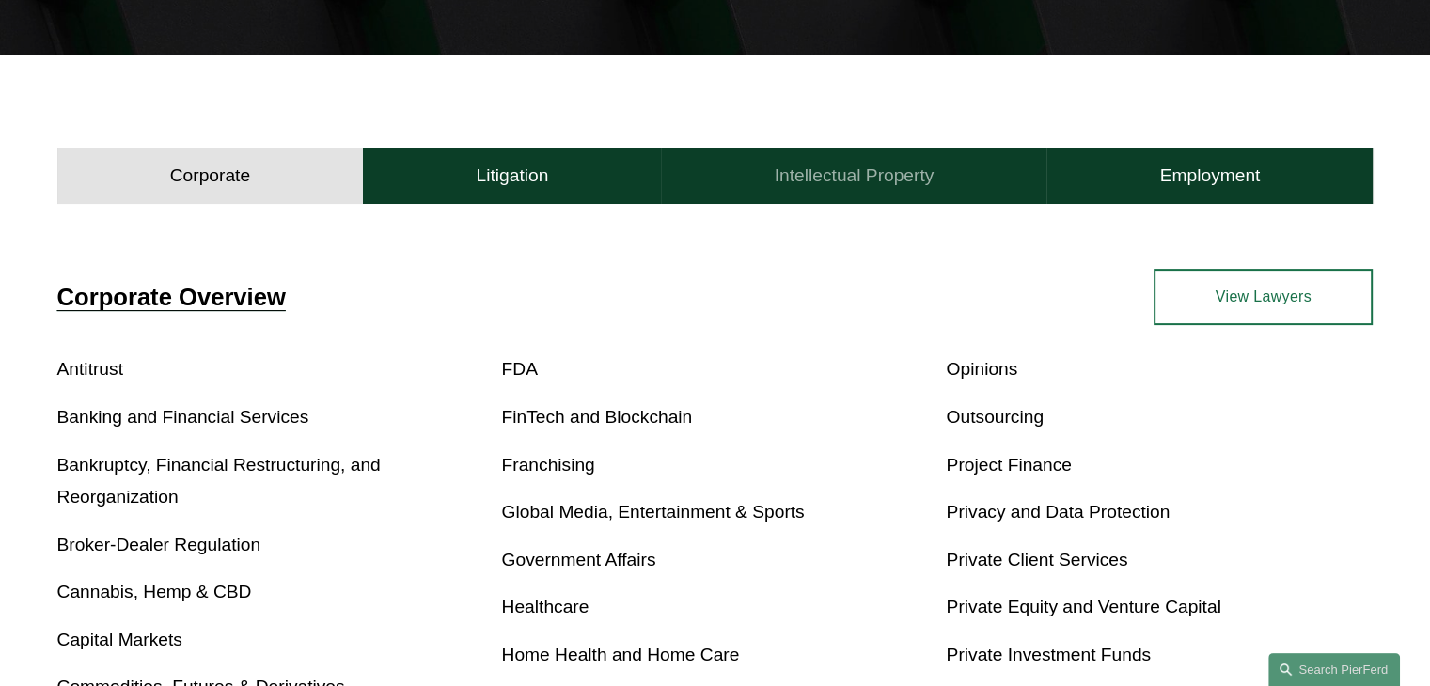
click at [779, 181] on h4 "Intellectual Property" at bounding box center [855, 176] width 160 height 23
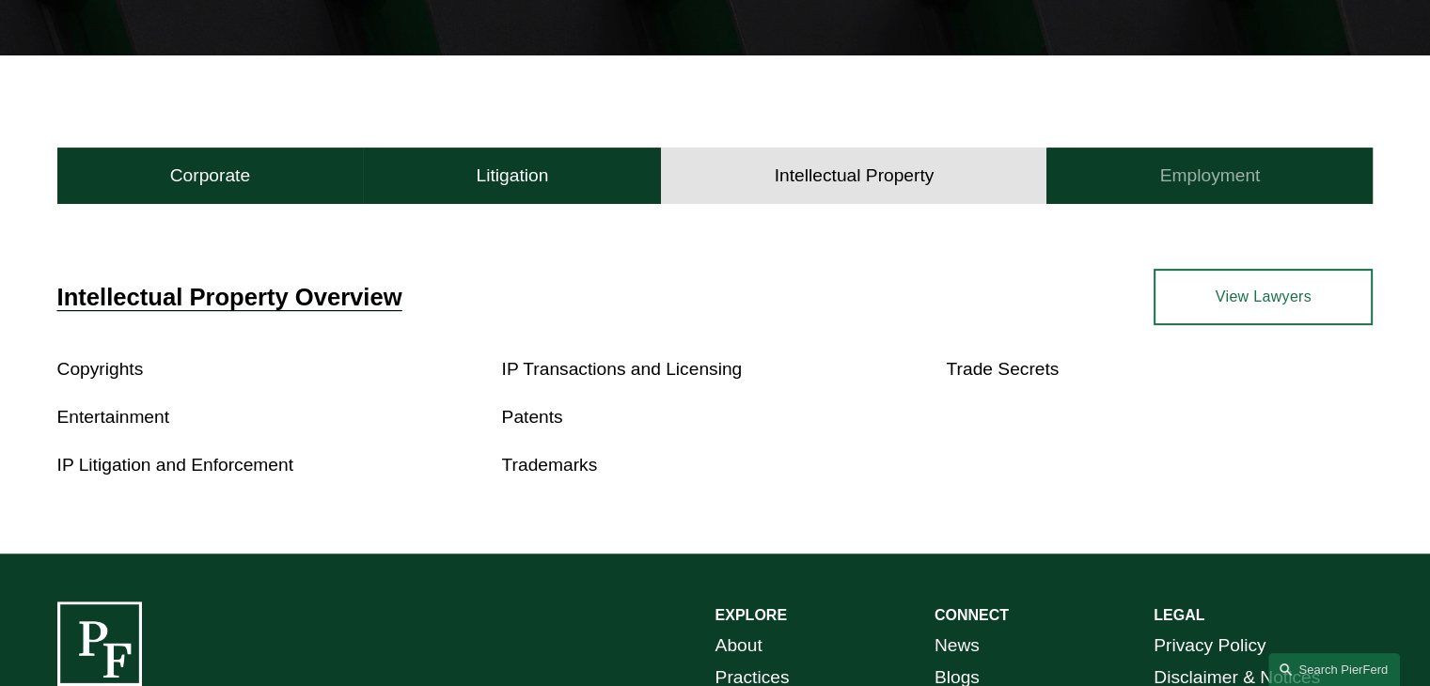
click at [1116, 191] on button "Employment" at bounding box center [1209, 176] width 326 height 56
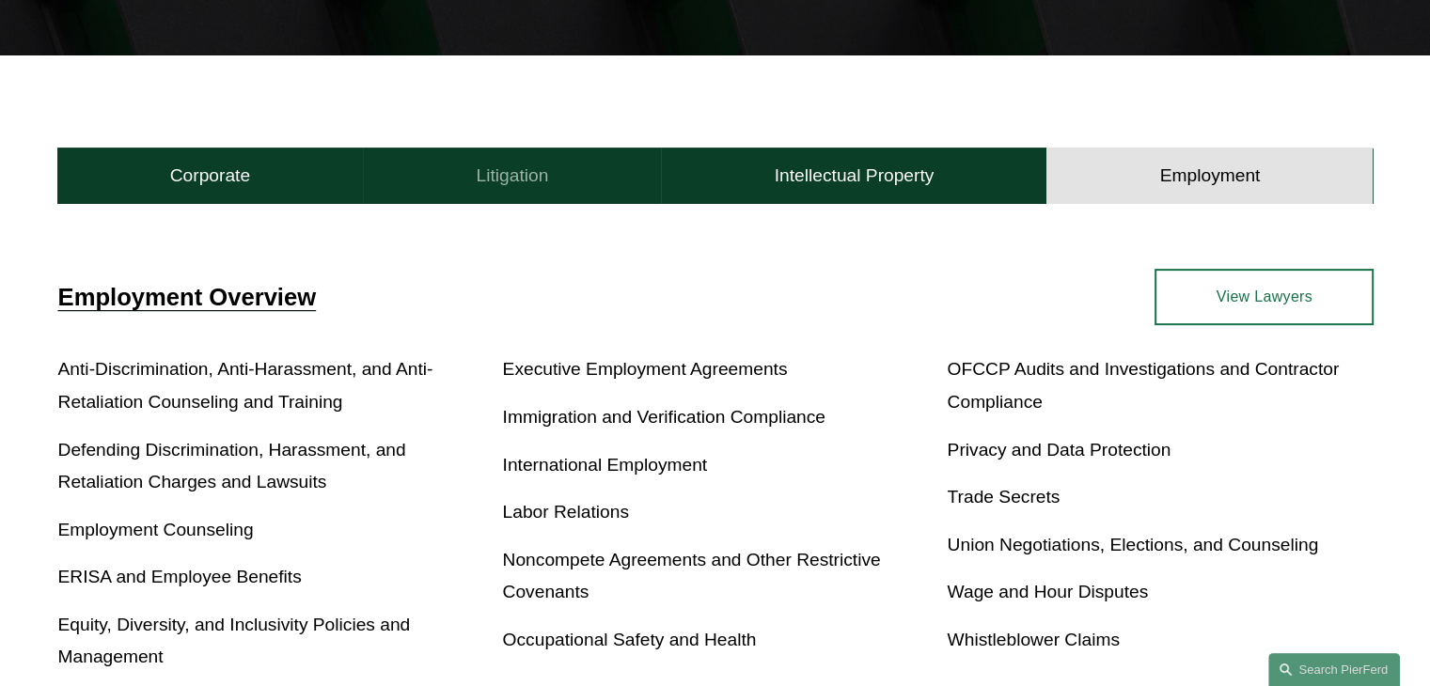
click at [554, 157] on button "Litigation" at bounding box center [512, 176] width 298 height 56
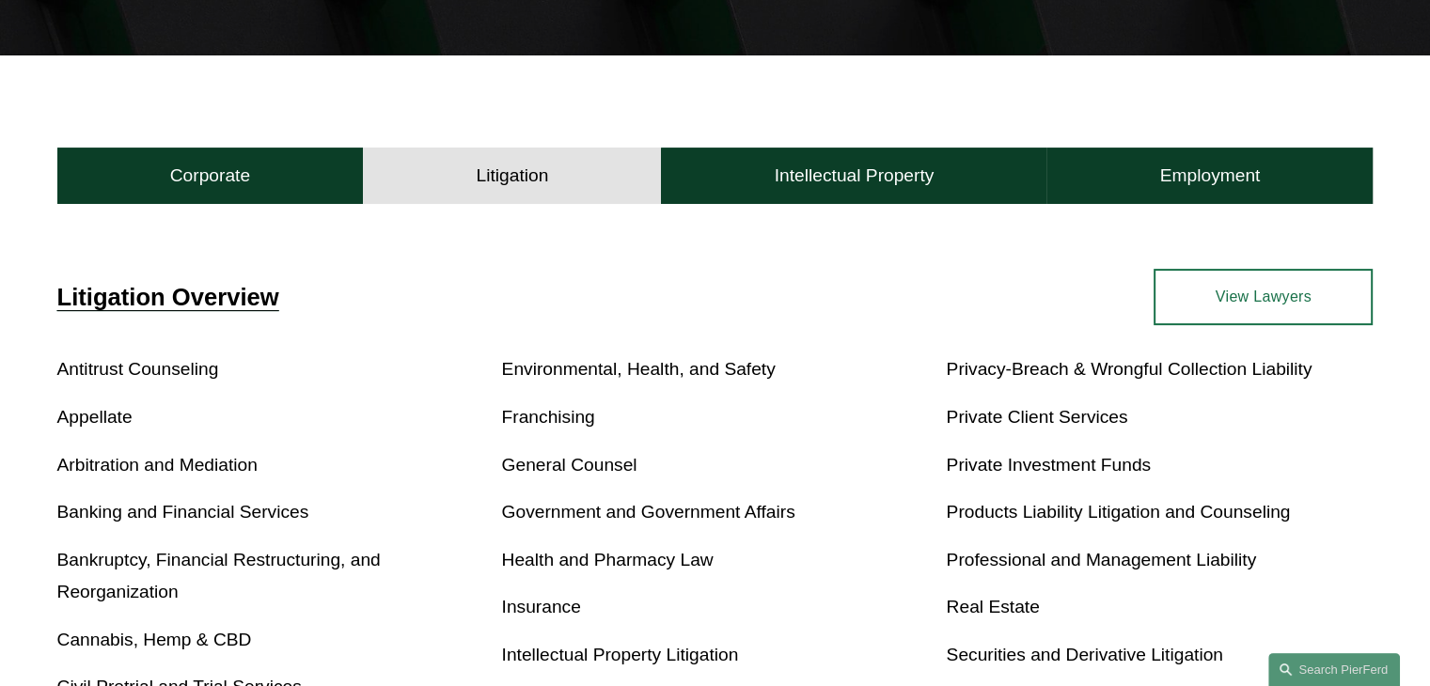
click at [1226, 300] on link "View Lawyers" at bounding box center [1263, 297] width 219 height 56
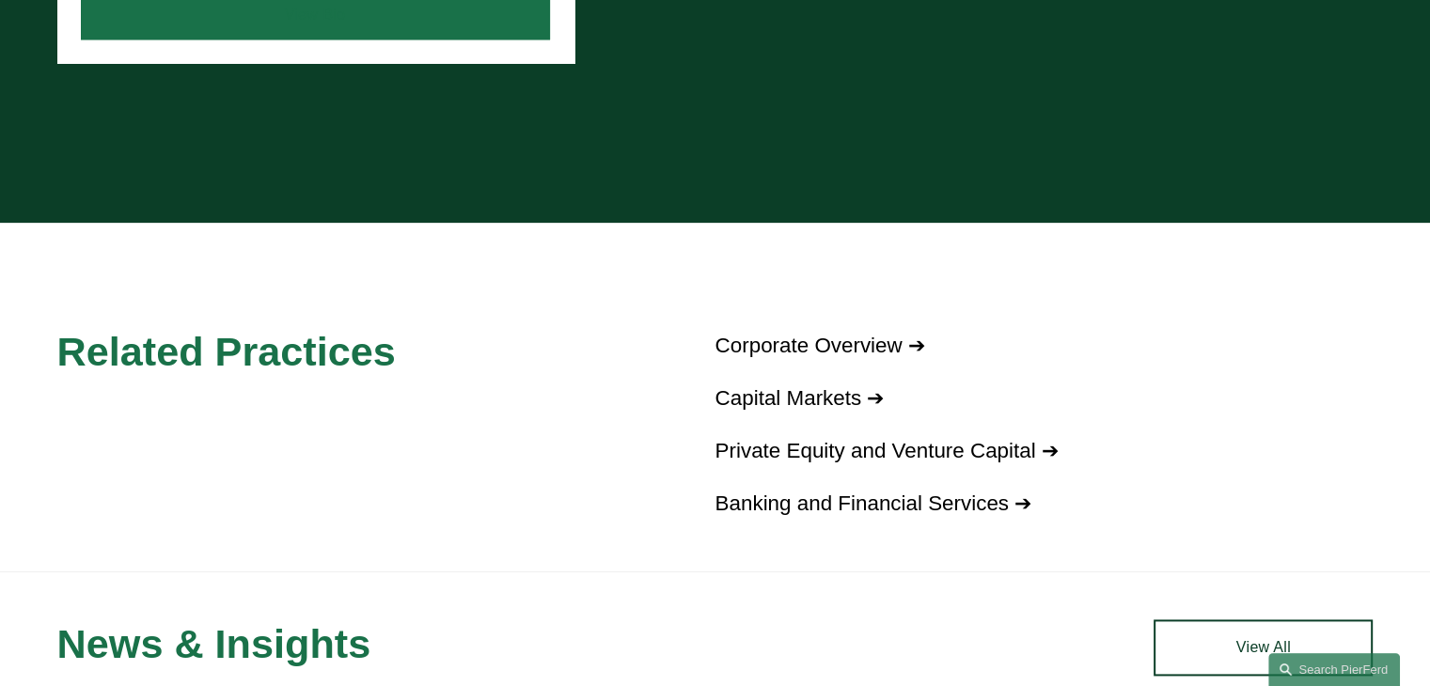
scroll to position [2360, 0]
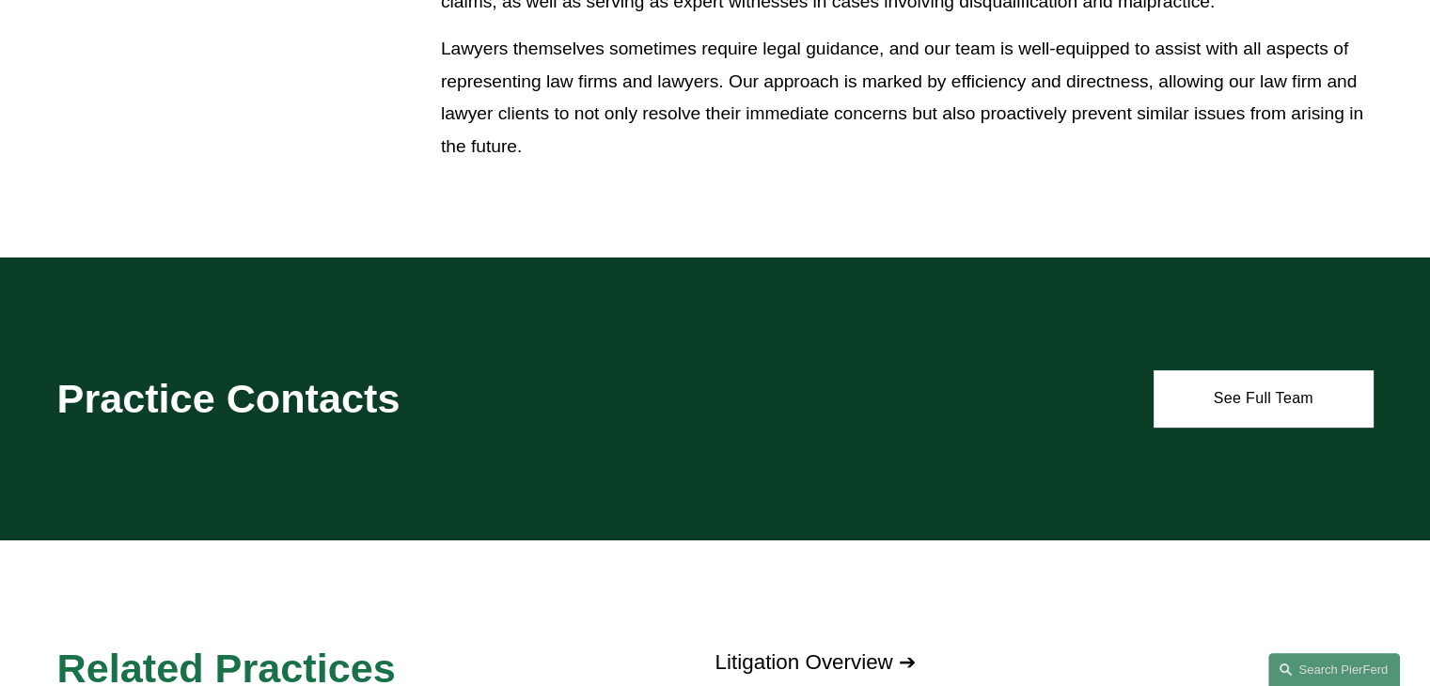
scroll to position [376, 0]
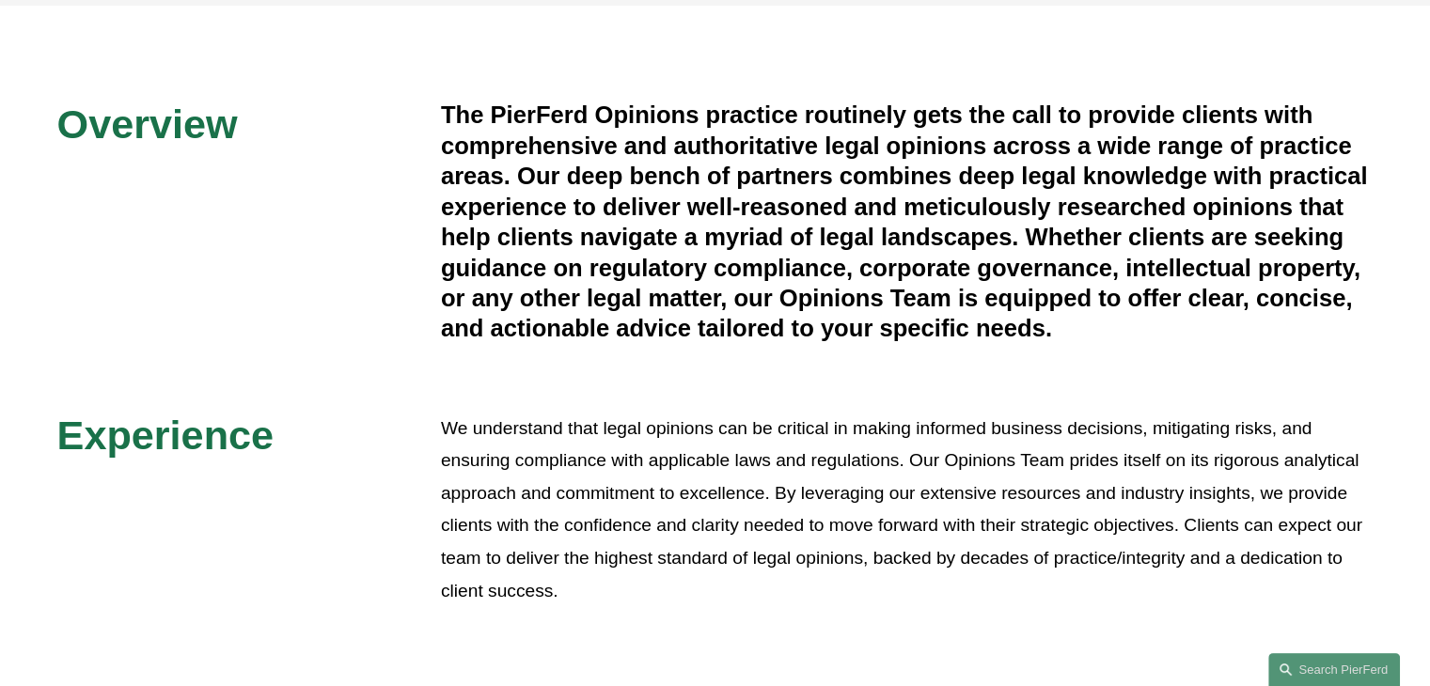
scroll to position [658, 0]
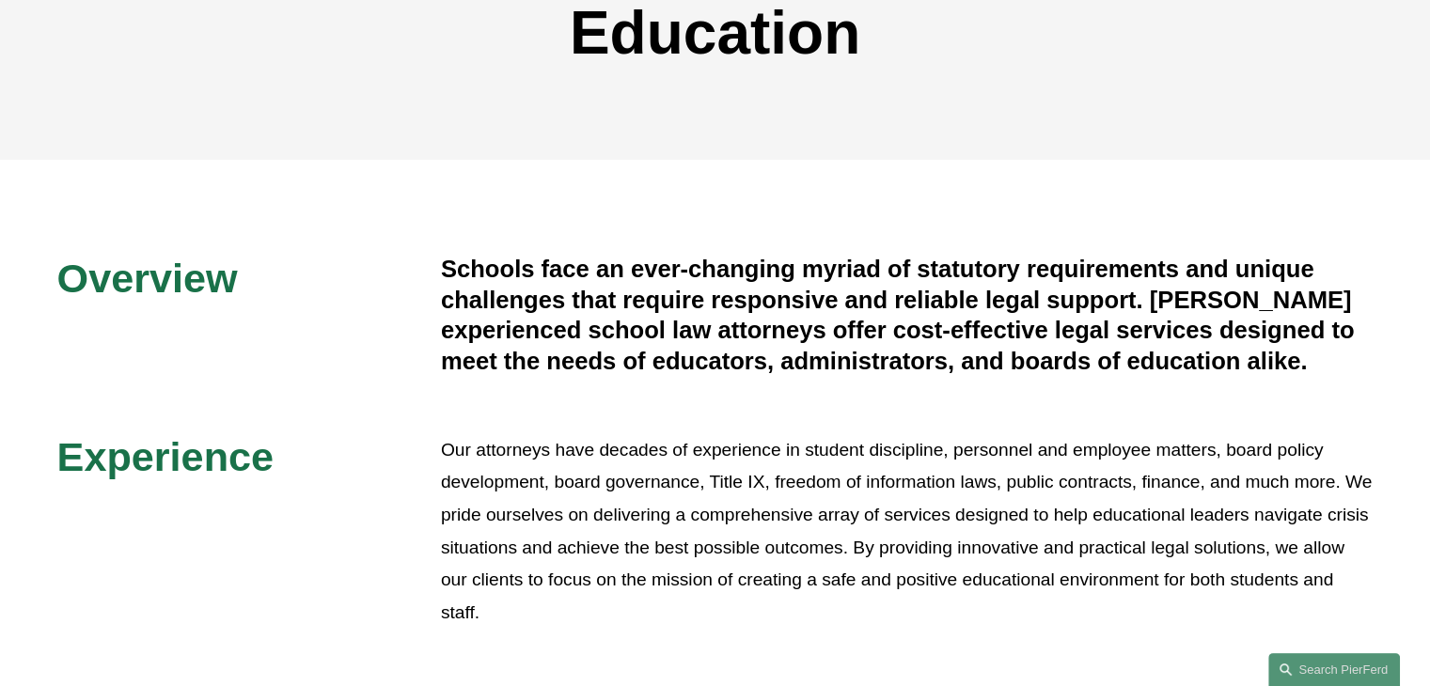
scroll to position [376, 0]
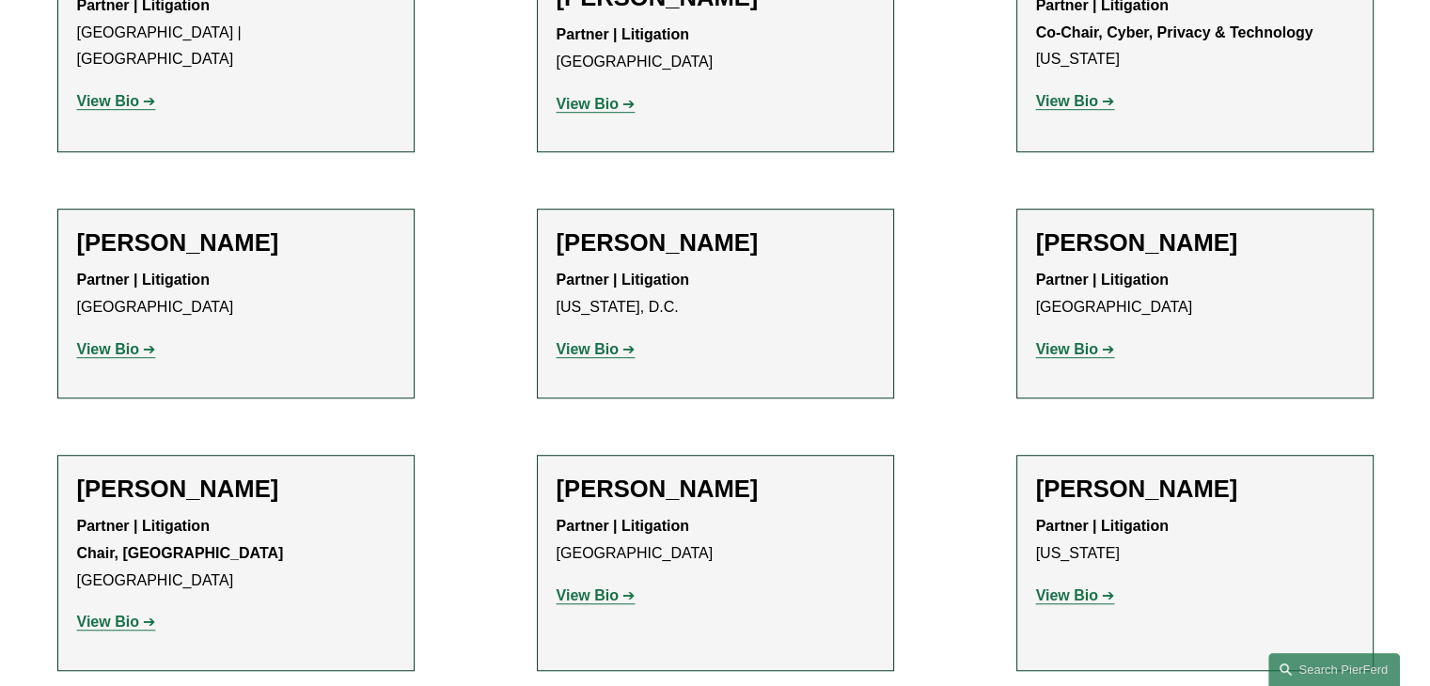
scroll to position [8362, 0]
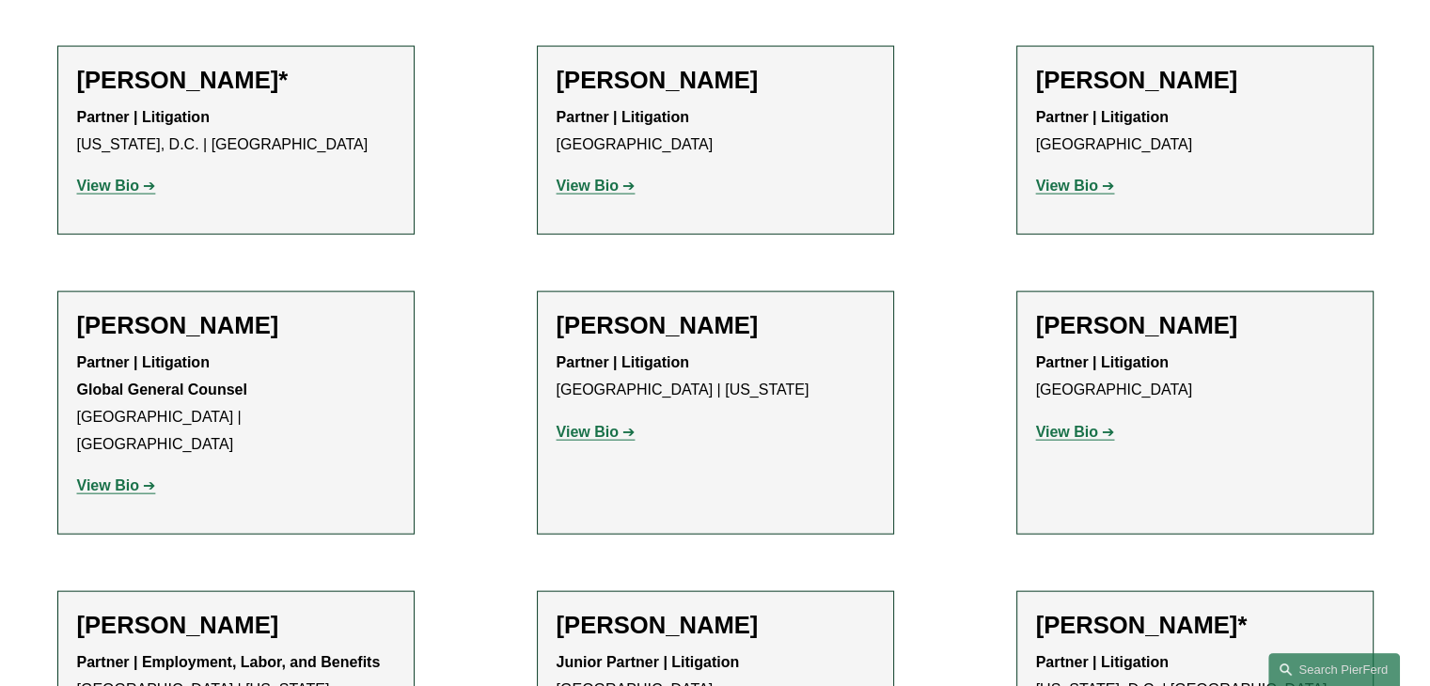
scroll to position [0, 0]
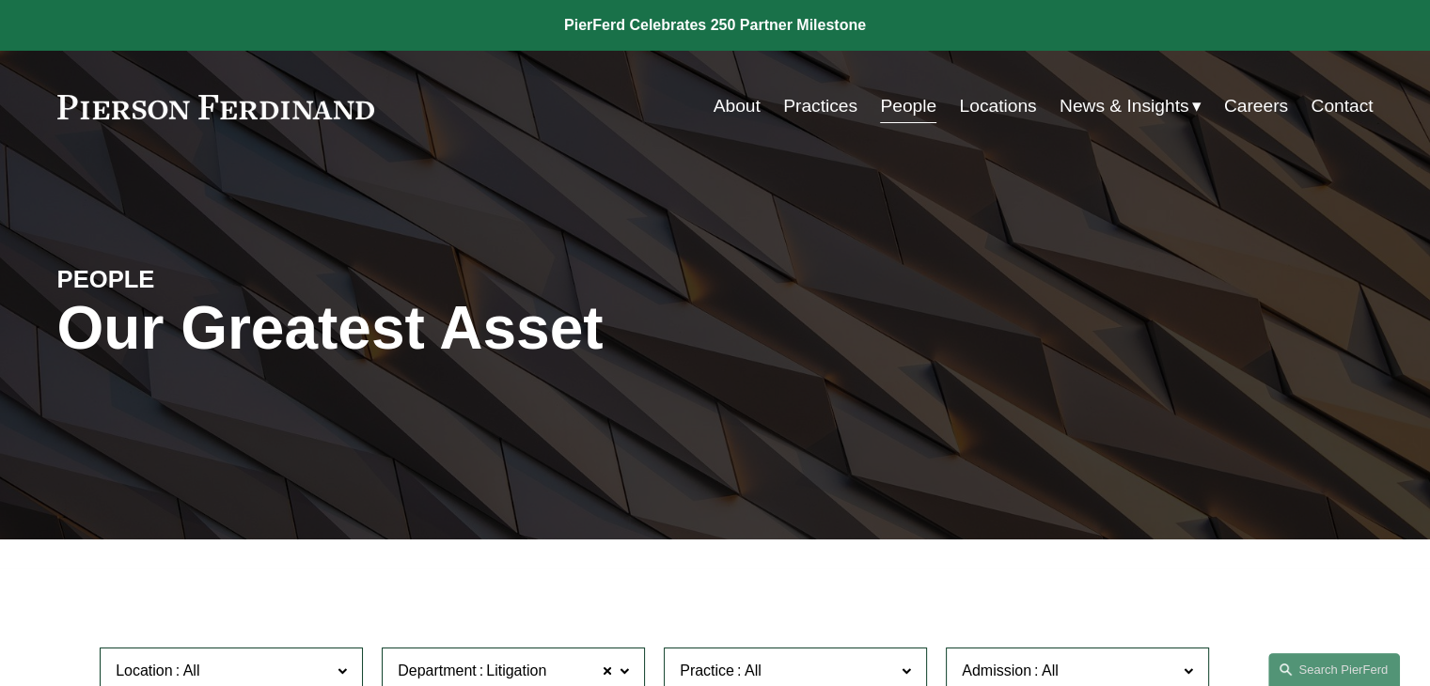
click at [904, 114] on link "People" at bounding box center [908, 106] width 56 height 36
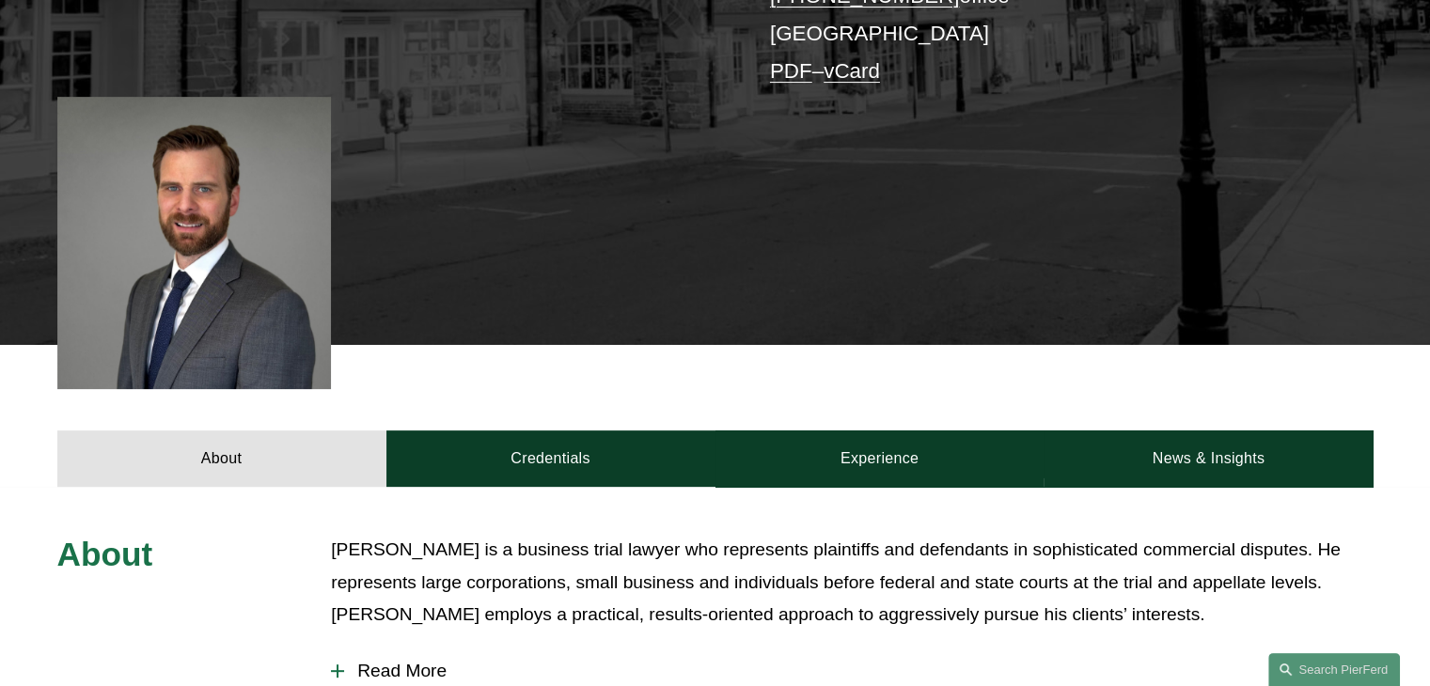
scroll to position [752, 0]
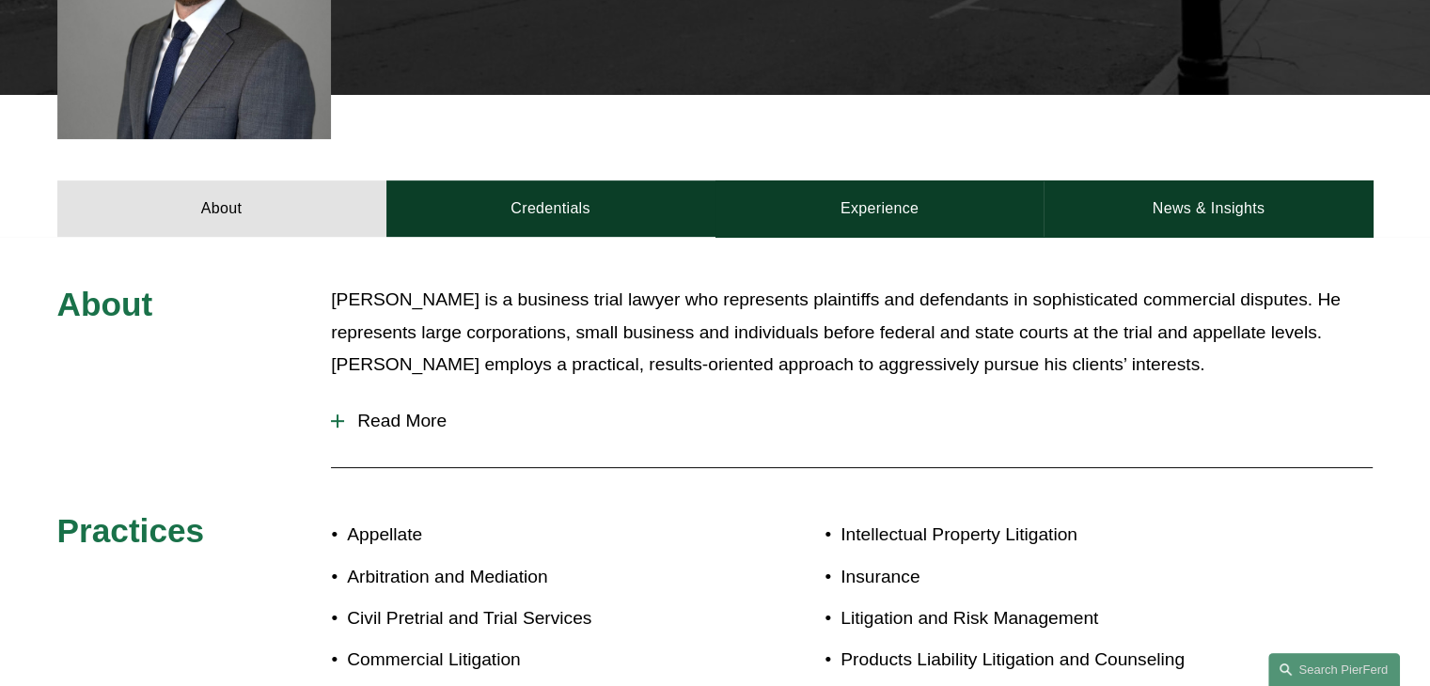
click at [345, 411] on span "Read More" at bounding box center [858, 421] width 1028 height 21
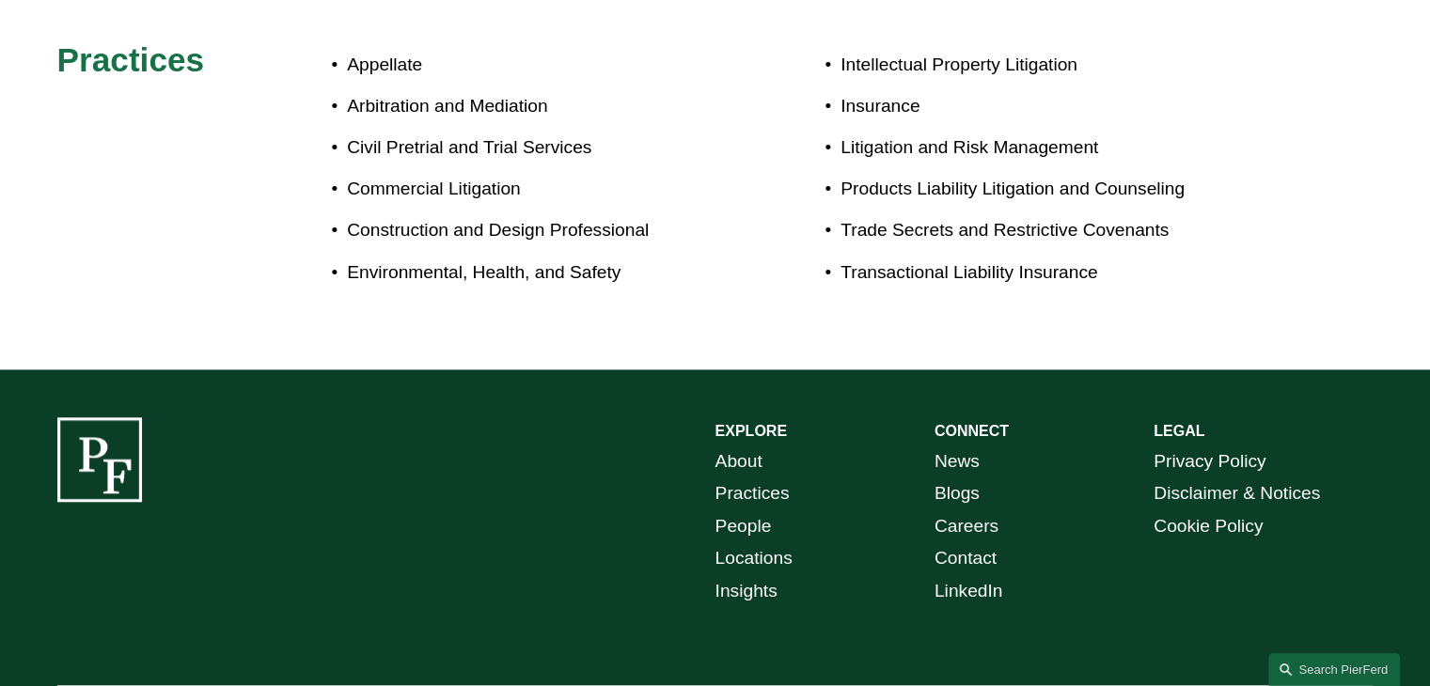
scroll to position [1410, 0]
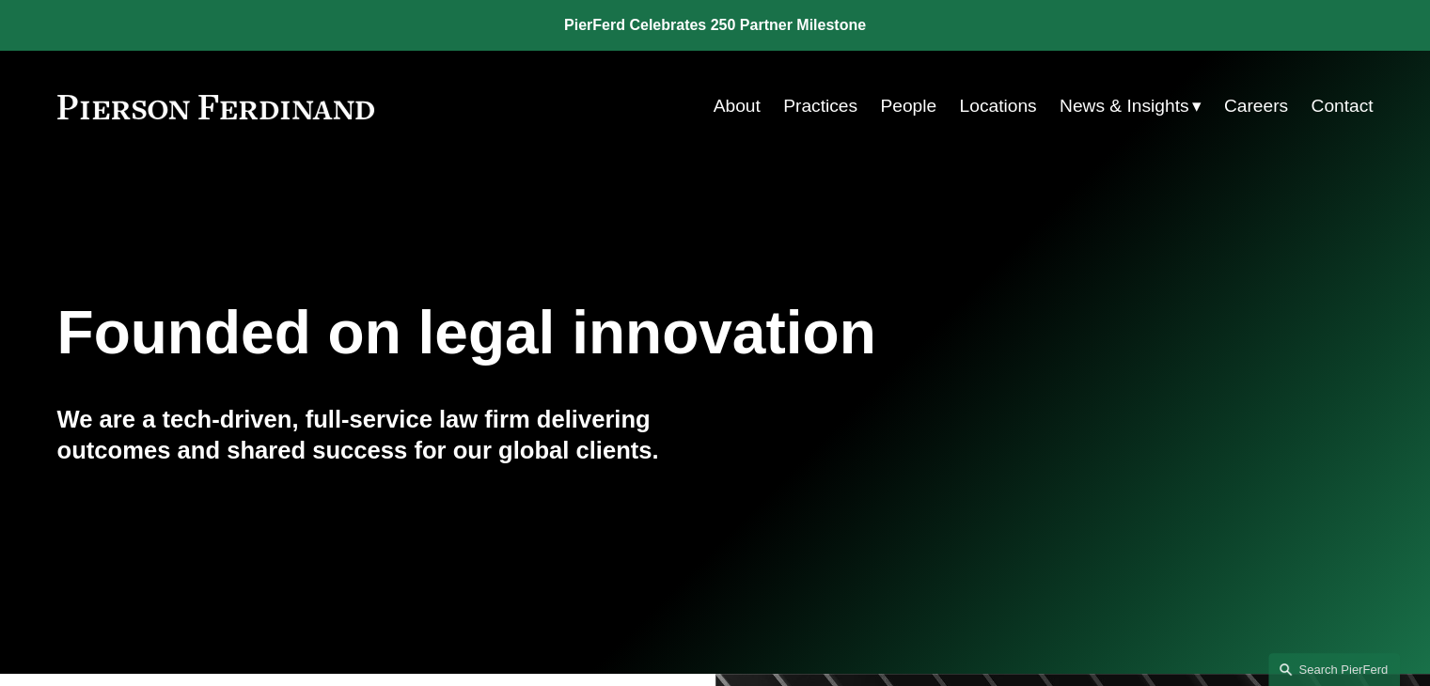
click at [907, 110] on link "People" at bounding box center [908, 106] width 56 height 36
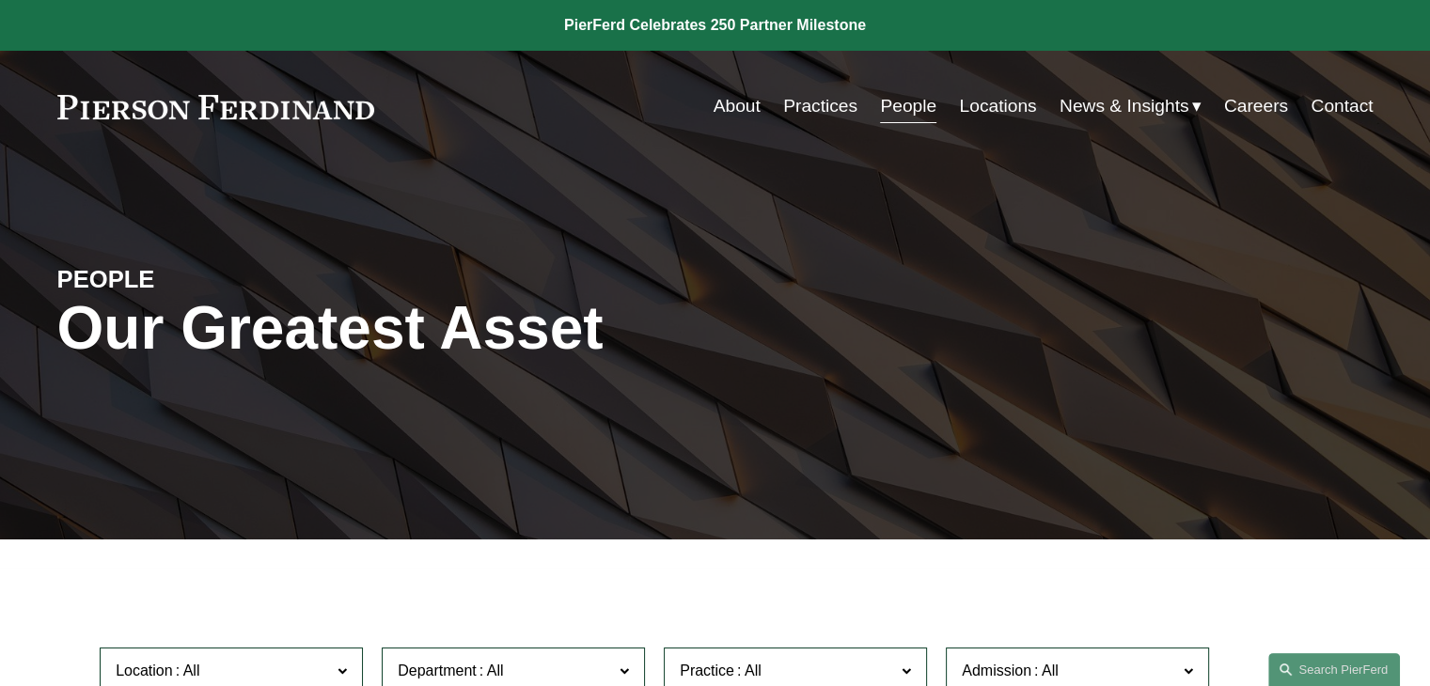
scroll to position [16607, 0]
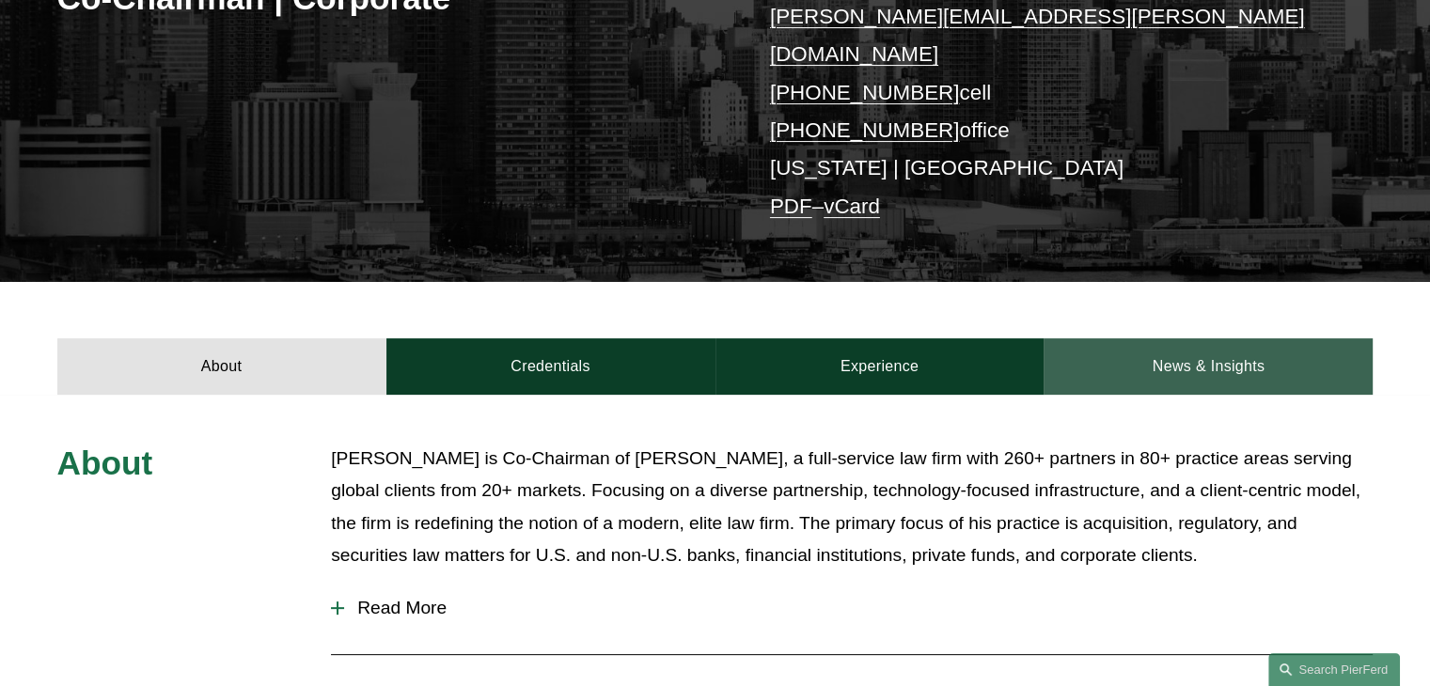
scroll to position [376, 0]
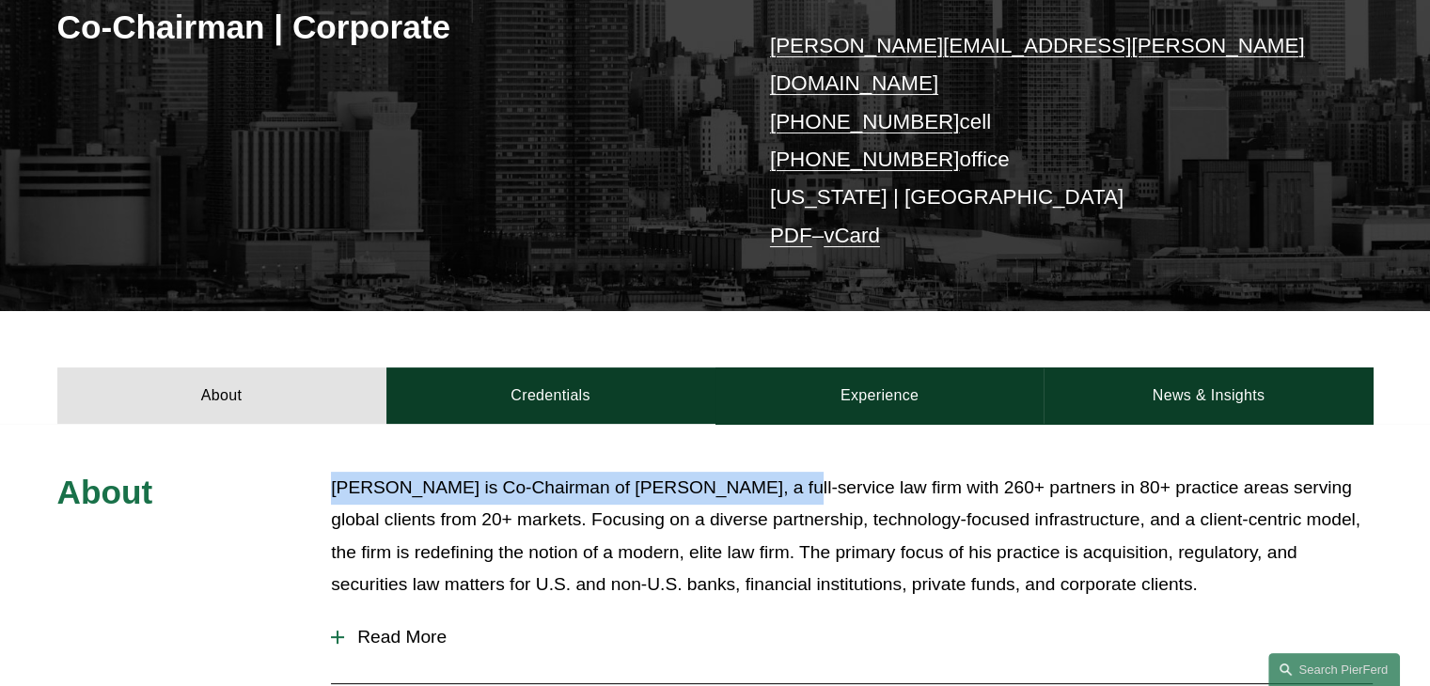
drag, startPoint x: 336, startPoint y: 459, endPoint x: 741, endPoint y: 452, distance: 405.2
click at [758, 472] on p "[PERSON_NAME] is Co-Chairman of [PERSON_NAME], a full-service law firm with 260…" at bounding box center [852, 537] width 1042 height 130
